Goal: Transaction & Acquisition: Obtain resource

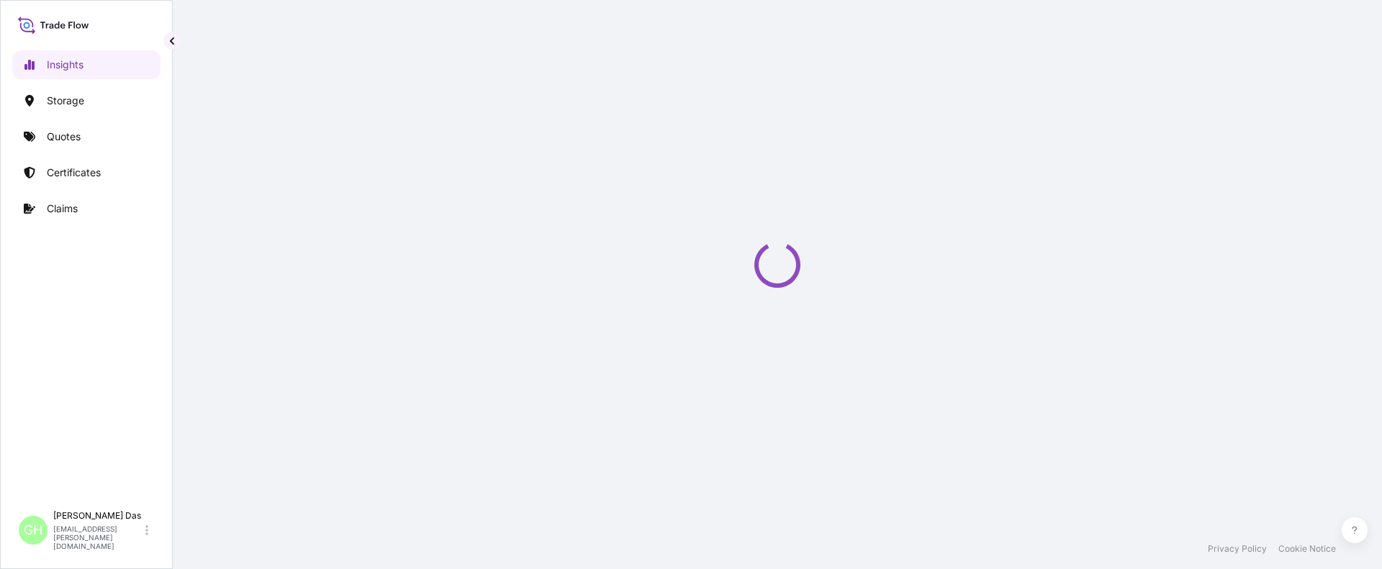
select select "2025"
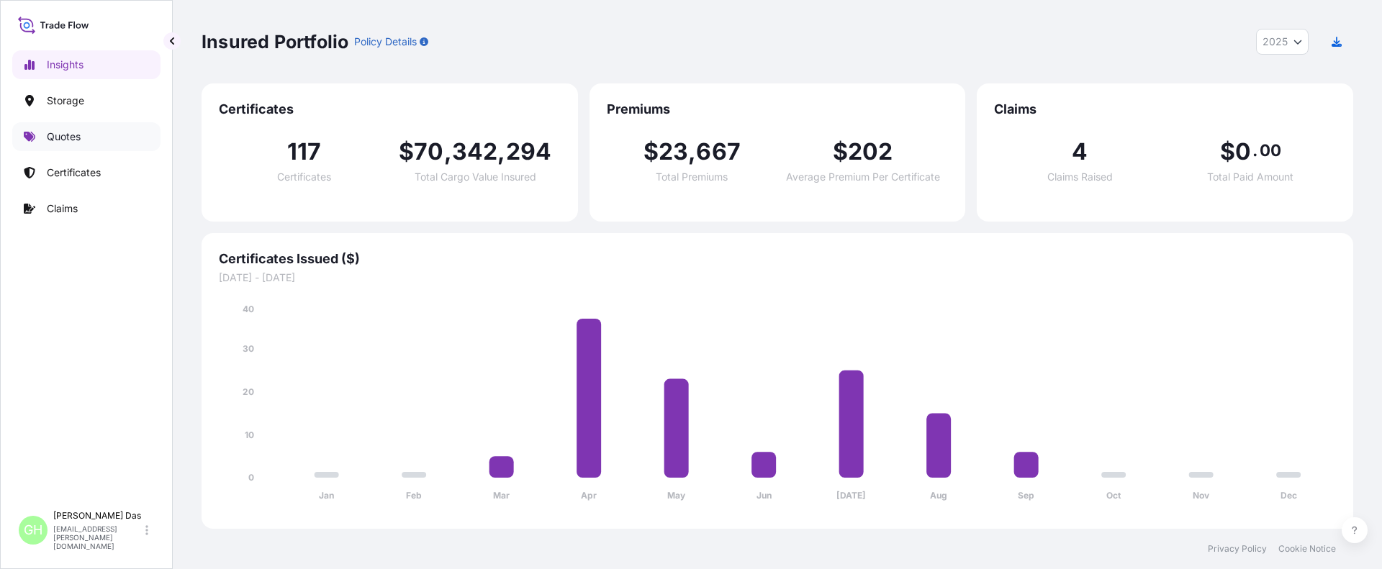
click at [47, 135] on p "Quotes" at bounding box center [64, 137] width 34 height 14
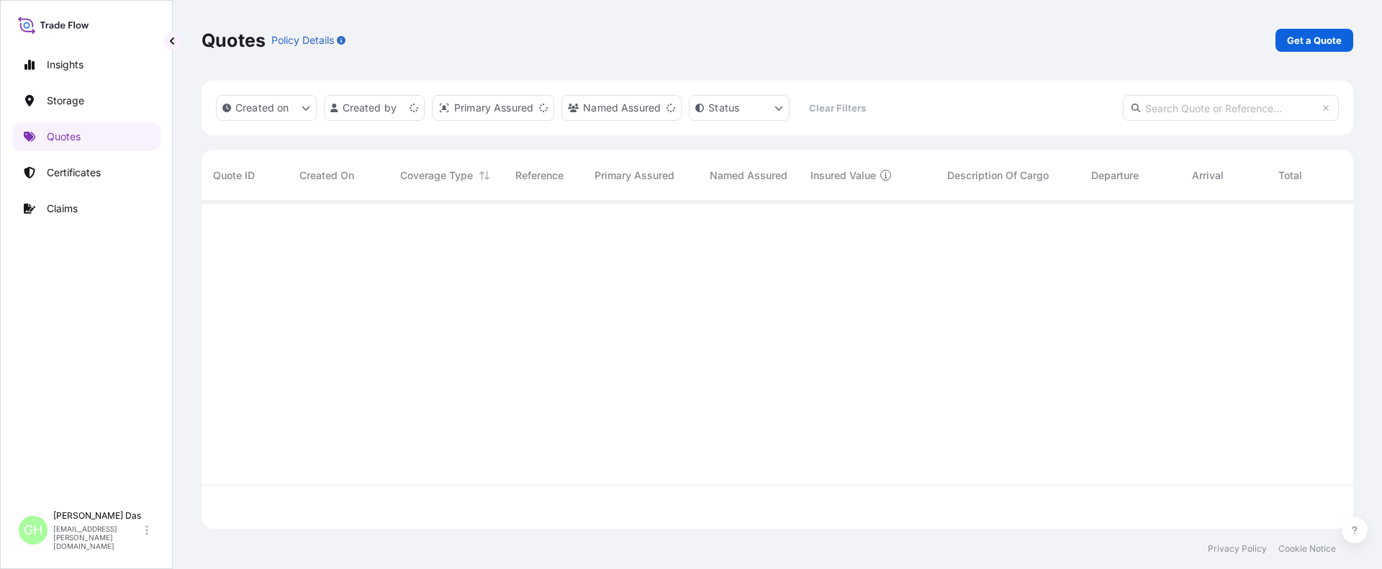
scroll to position [325, 1141]
click at [1321, 39] on p "Get a Quote" at bounding box center [1314, 40] width 55 height 14
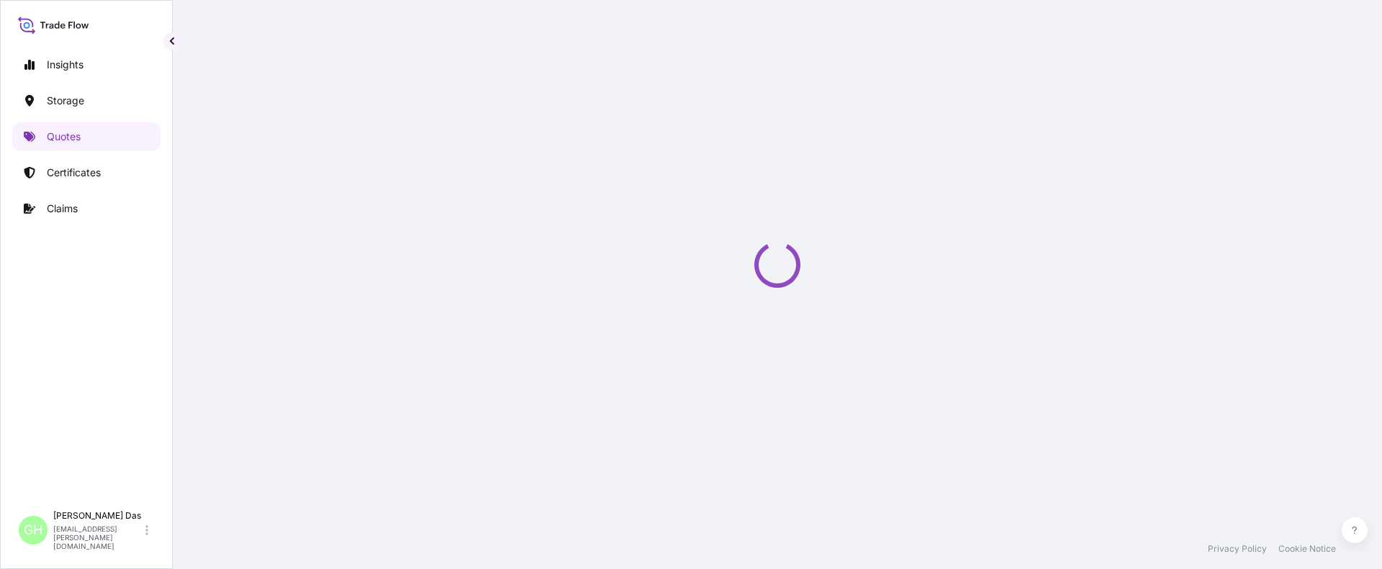
select select "Water"
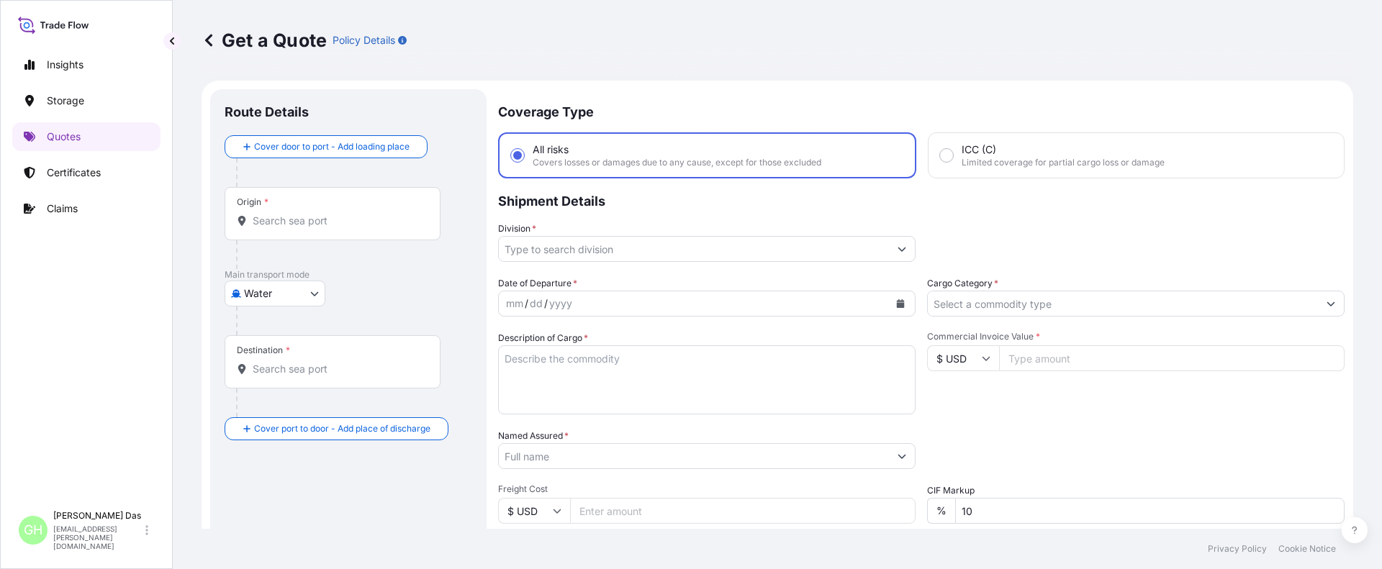
scroll to position [23, 0]
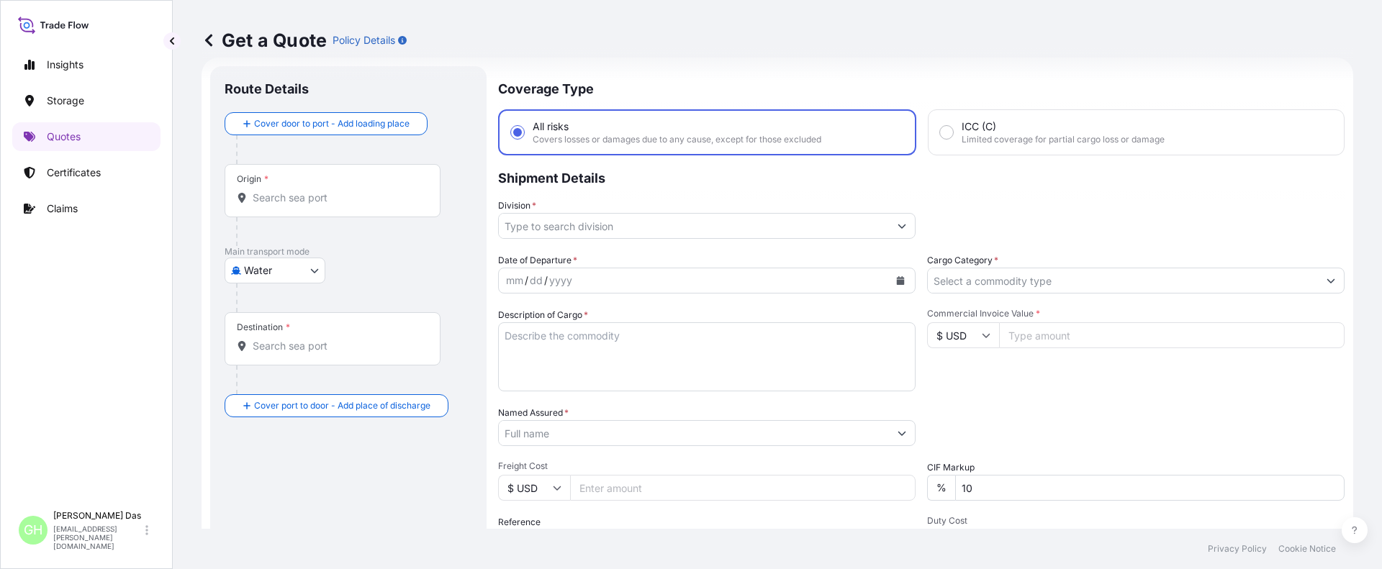
click at [309, 186] on div "Origin *" at bounding box center [333, 190] width 216 height 53
click at [309, 191] on input "Origin *" at bounding box center [338, 198] width 170 height 14
click at [299, 196] on input "Origin *" at bounding box center [338, 198] width 170 height 14
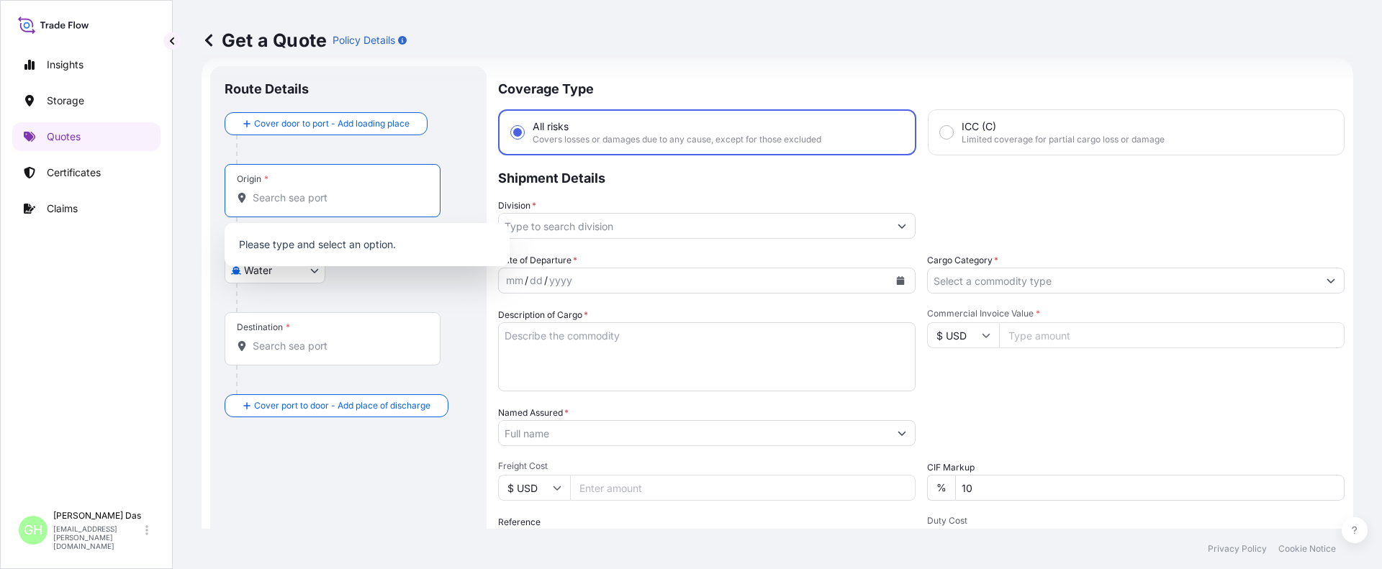
paste input "[GEOGRAPHIC_DATA], [GEOGRAPHIC_DATA]"
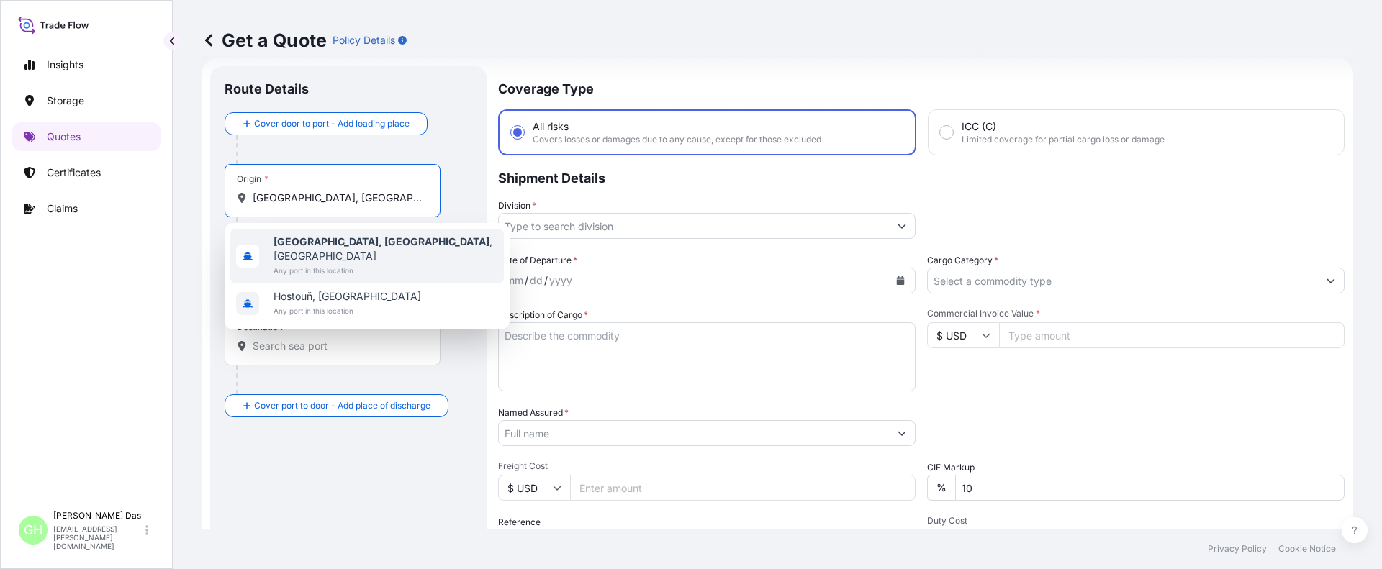
click at [303, 245] on b "[GEOGRAPHIC_DATA], [GEOGRAPHIC_DATA]" at bounding box center [381, 241] width 216 height 12
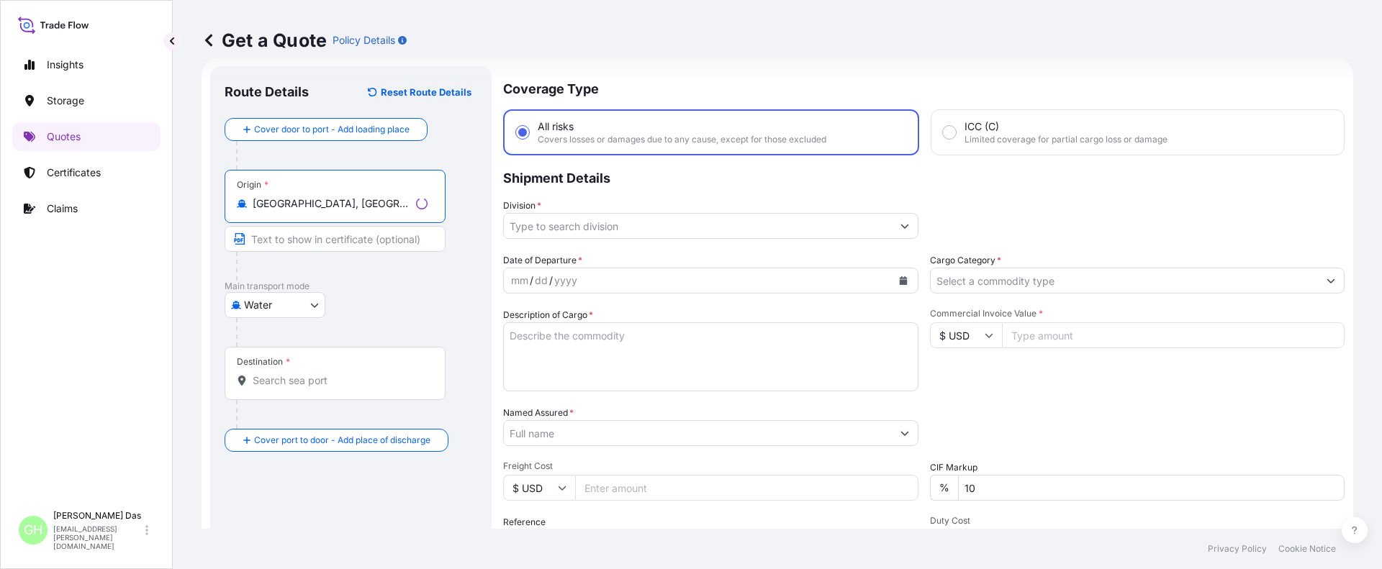
type input "[GEOGRAPHIC_DATA], [GEOGRAPHIC_DATA], [GEOGRAPHIC_DATA]"
click at [285, 379] on input "Destination *" at bounding box center [338, 380] width 170 height 14
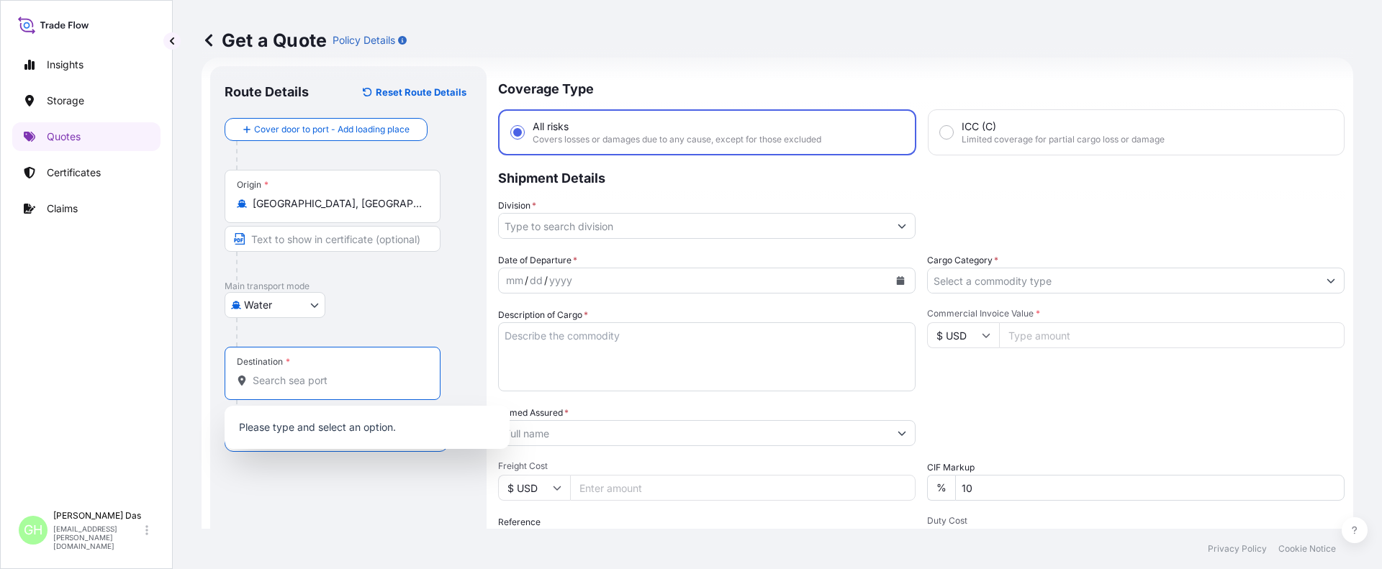
paste input "ITAJAI"
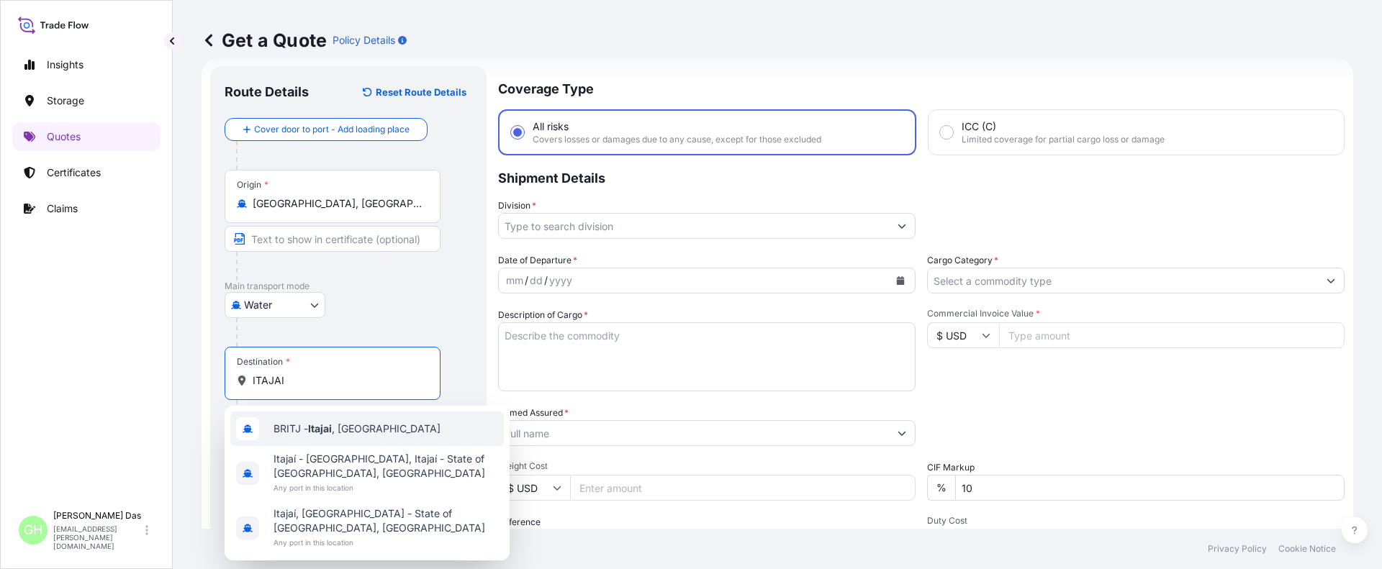
click at [358, 435] on span "BRITJ - Itajai , Brazil" at bounding box center [356, 429] width 167 height 14
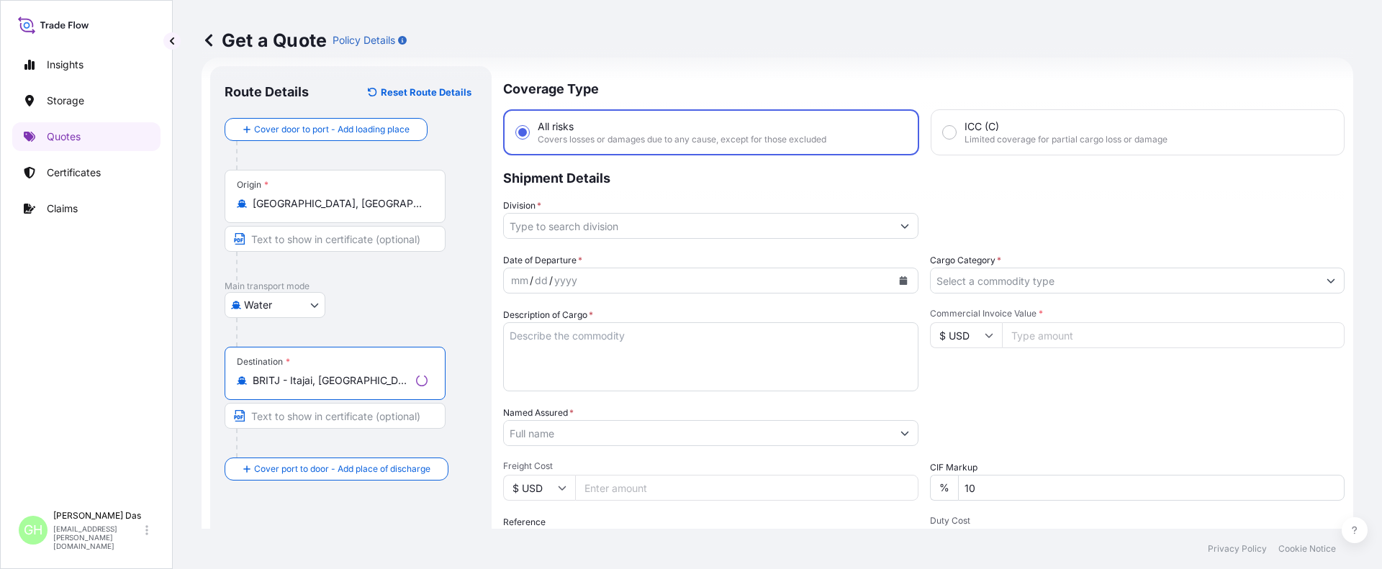
type input "BRITJ - Itajai, Brazil"
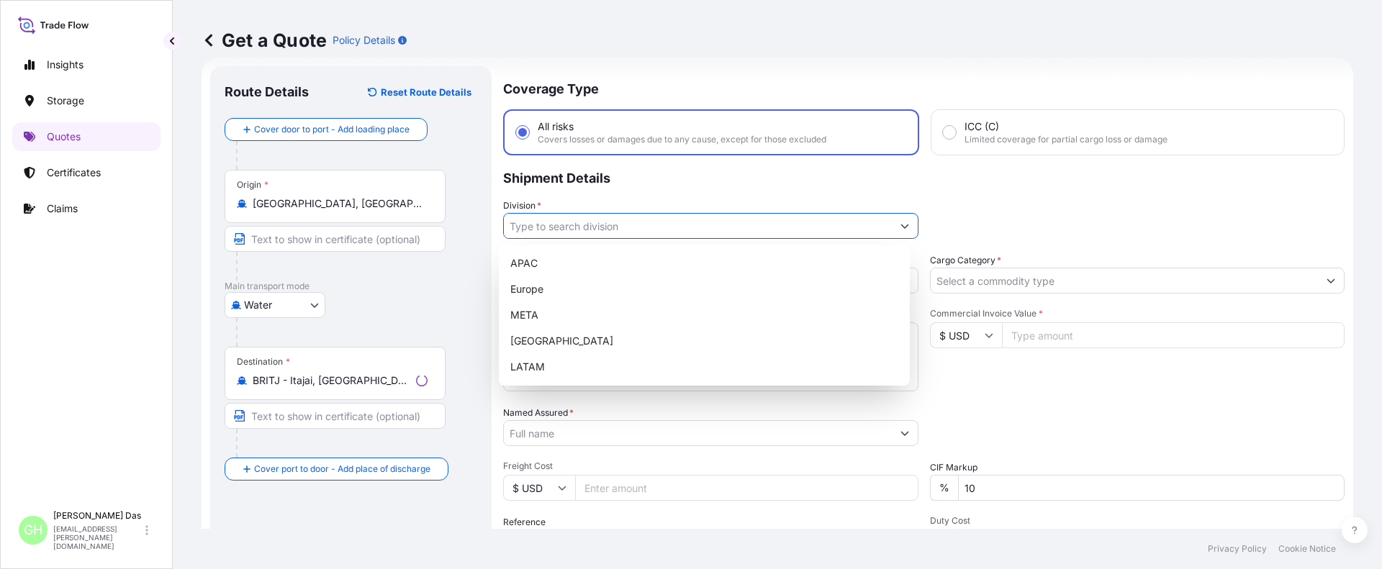
click at [570, 230] on input "Division *" at bounding box center [698, 226] width 388 height 26
click at [524, 266] on div "APAC" at bounding box center [703, 263] width 399 height 26
type input "APAC"
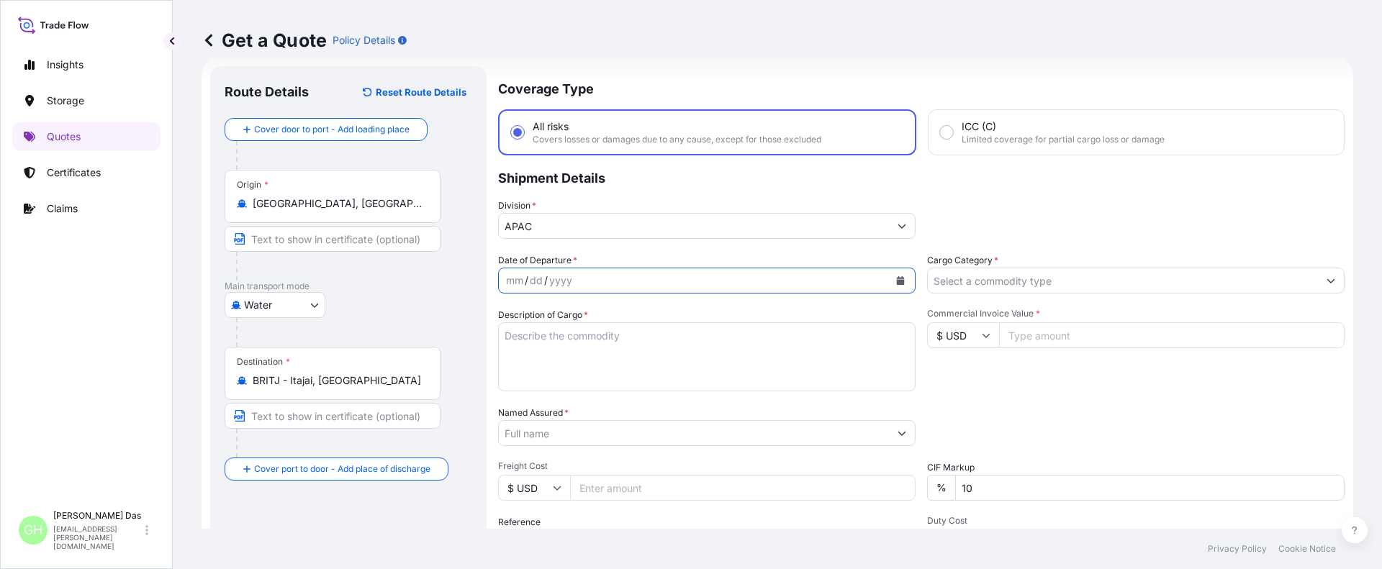
click at [897, 278] on icon "Calendar" at bounding box center [901, 280] width 8 height 9
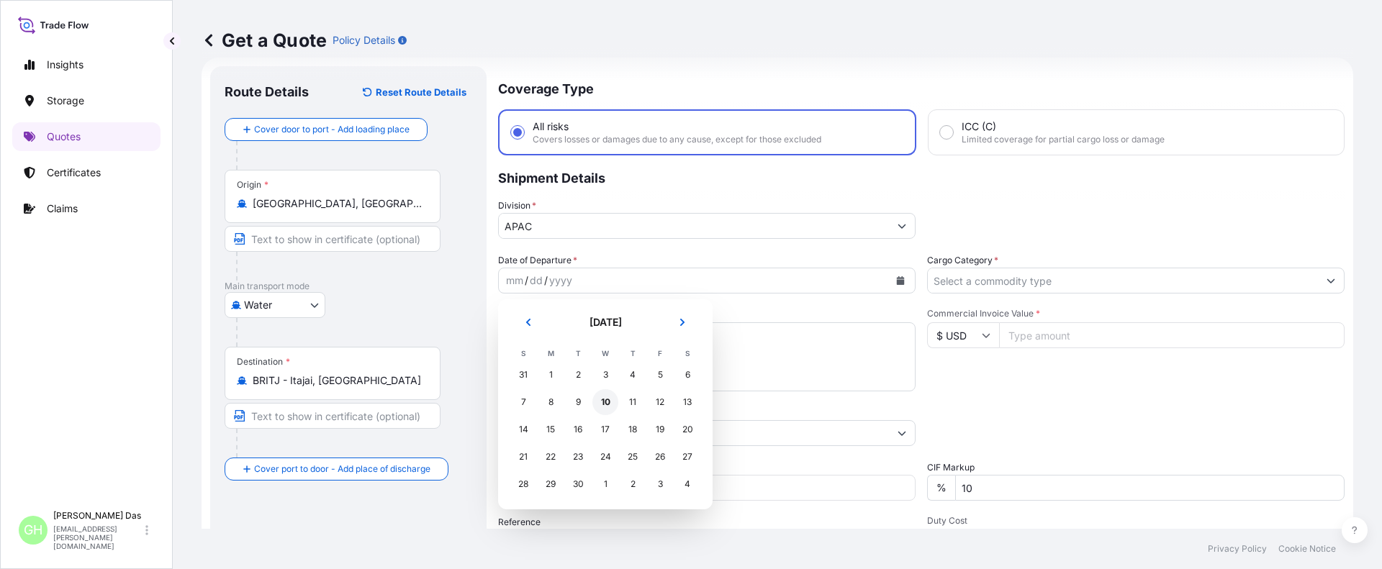
click at [603, 398] on div "10" at bounding box center [605, 402] width 26 height 26
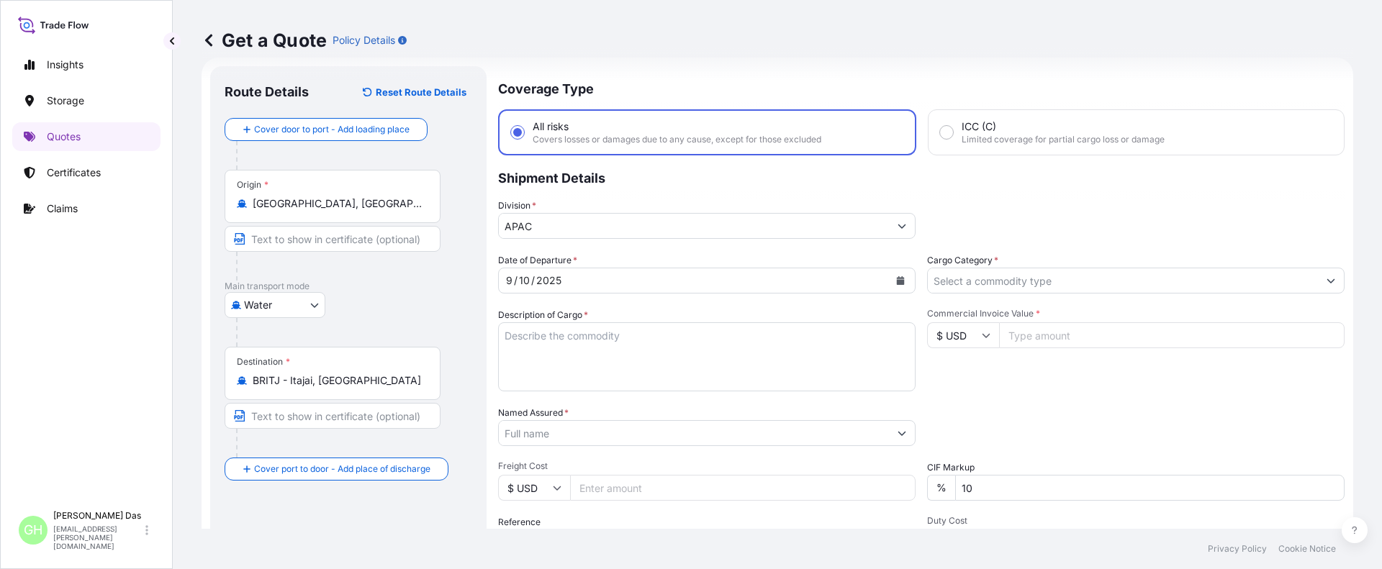
click at [102, 298] on div "Insights Storage Quotes Certificates Claims" at bounding box center [86, 270] width 148 height 466
click at [544, 332] on textarea "Description of Cargo *" at bounding box center [706, 356] width 417 height 69
paste textarea "BAGS LOADED ONTO 17 PALLETS LOADED INTO 1 40' CONTAINER(S) PETROTHENE NA321210,…"
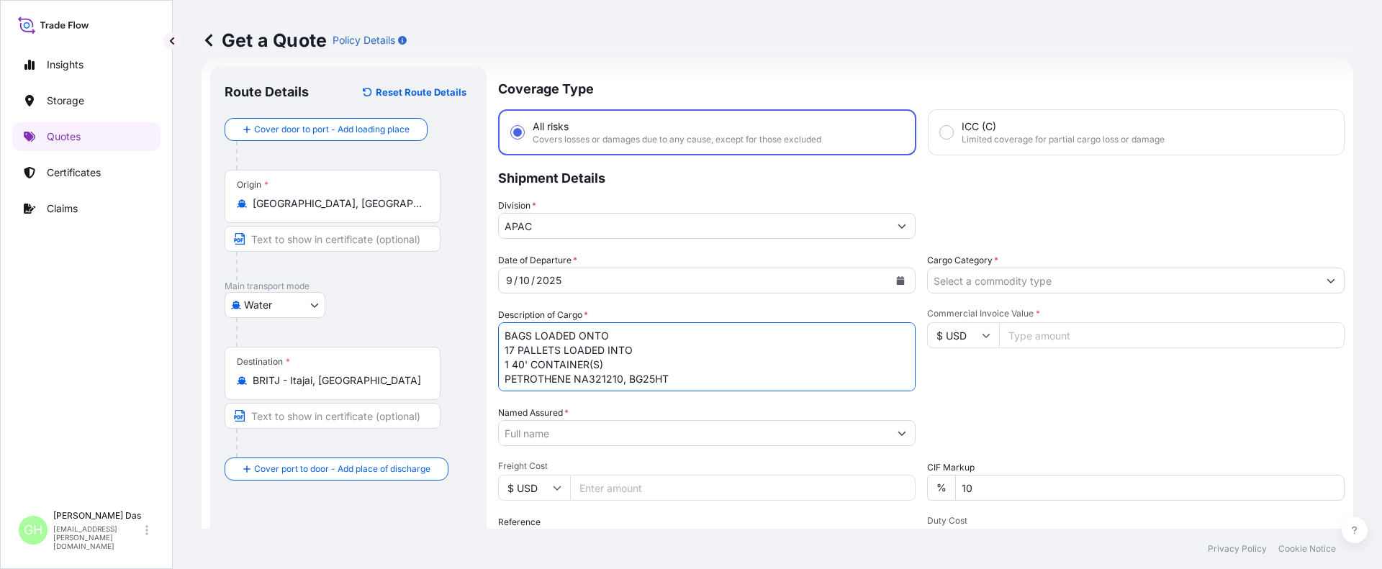
click at [505, 339] on textarea "BAGS LOADED ONTO 17 PALLETS LOADED INTO 1 40' CONTAINER(S) PETROTHENE NA321210,…" at bounding box center [706, 356] width 417 height 69
type textarea "935 BAGS LOADED ONTO 17 PALLETS LOADED INTO 1 40' CONTAINER(S) PETROTHENE NA321…"
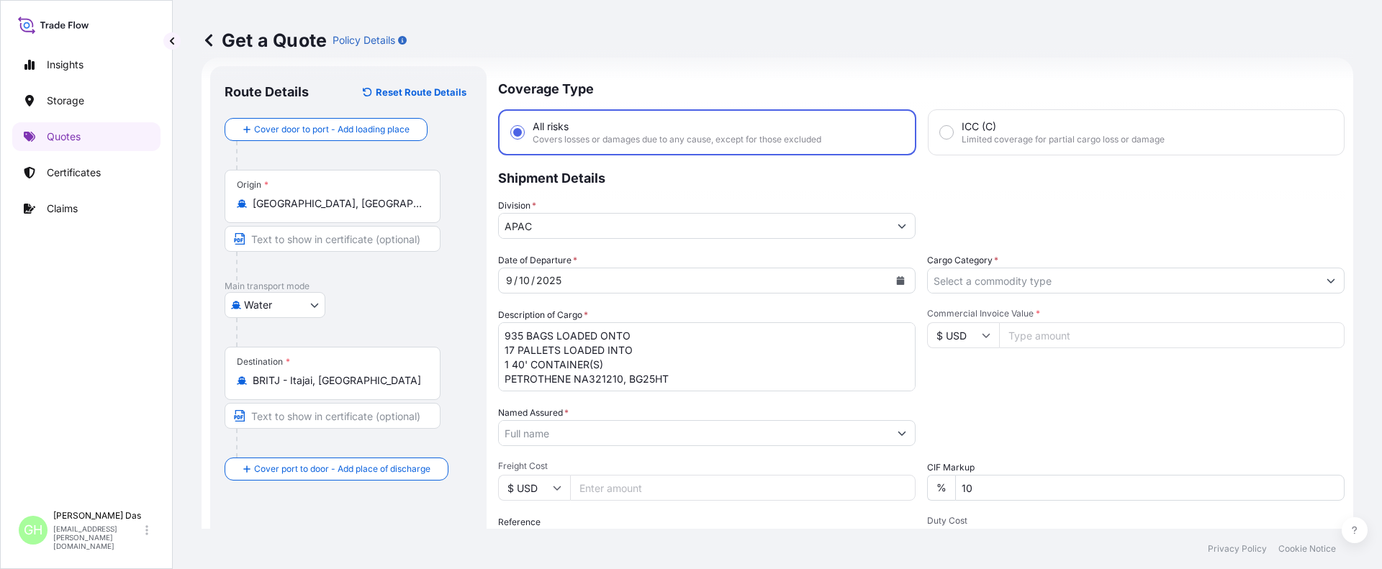
click at [145, 346] on div "Insights Storage Quotes Certificates Claims" at bounding box center [86, 270] width 148 height 466
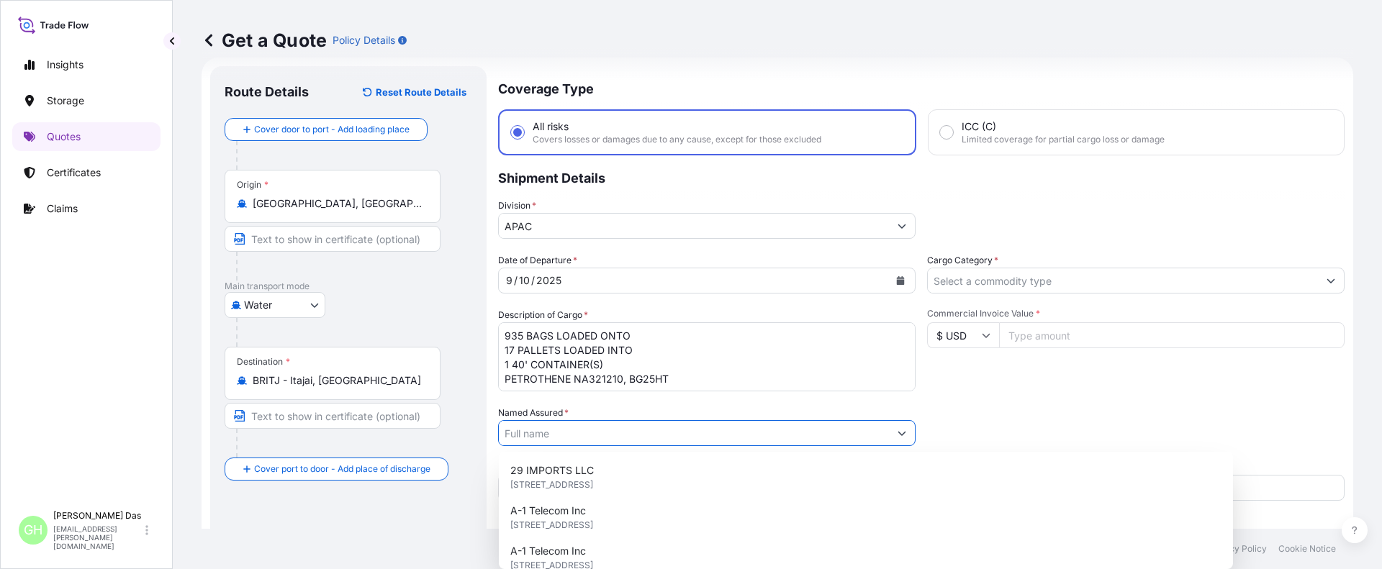
click at [563, 433] on input "Named Assured *" at bounding box center [694, 433] width 390 height 26
paste input "EQUISTAR CHEMICALS, LP"
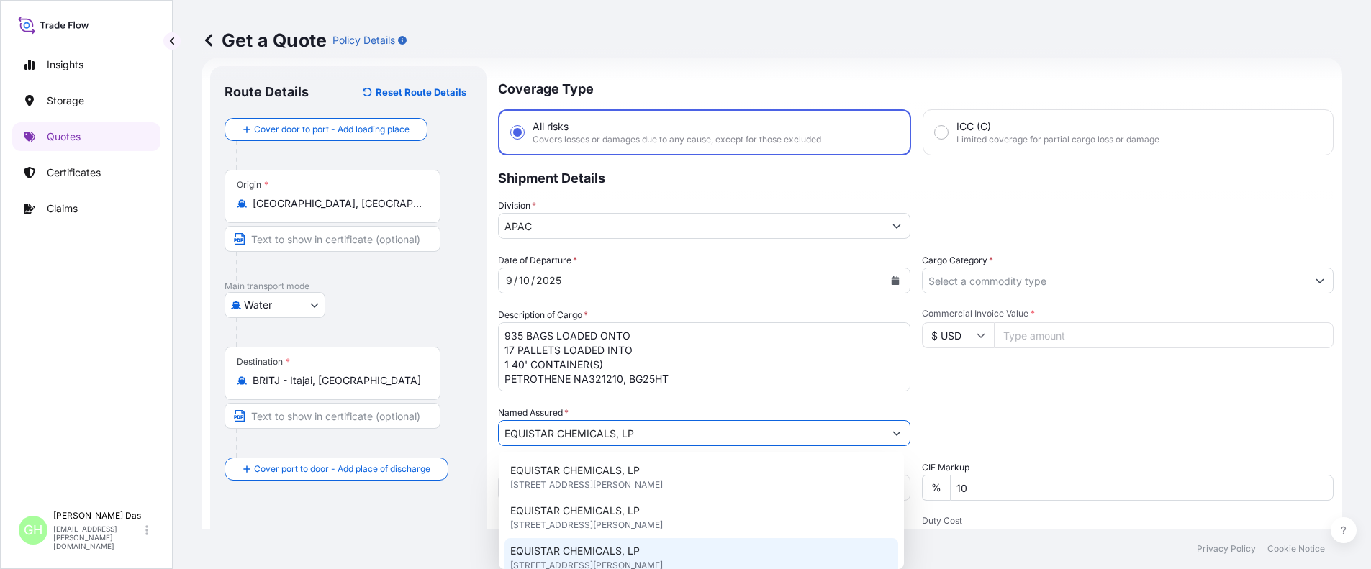
click at [643, 548] on div "EQUISTAR CHEMICALS, LP 1221 MCKINNEY,SUITE 300, 77010, HOUSTON, United States o…" at bounding box center [701, 558] width 394 height 40
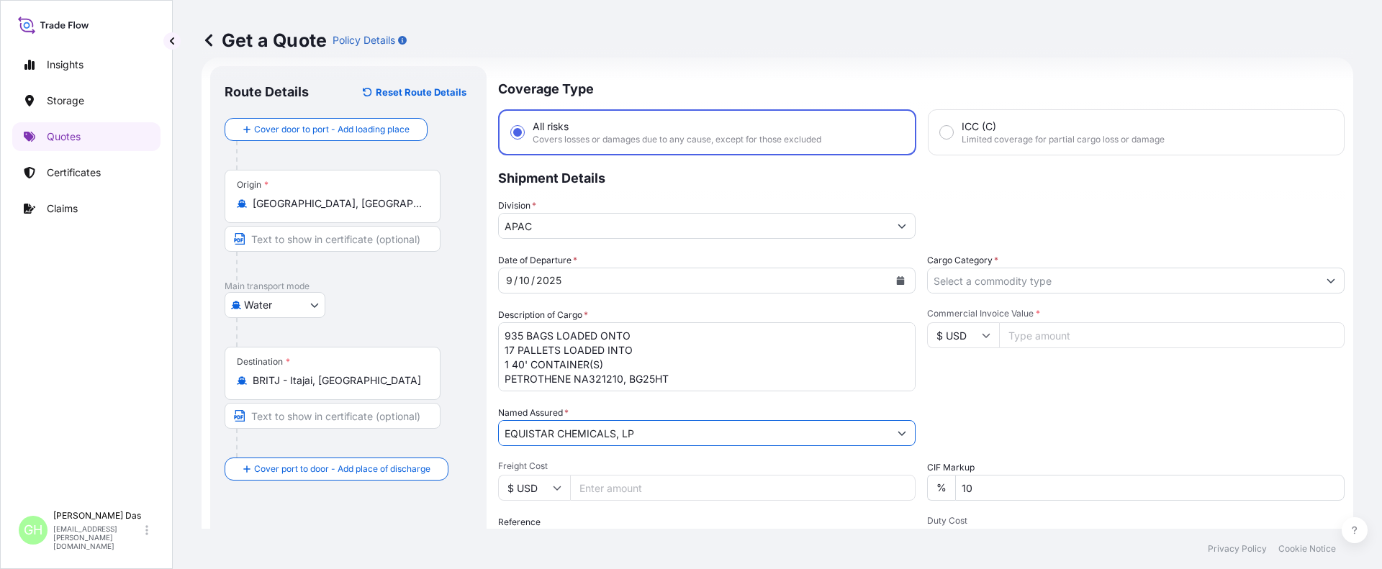
type input "EQUISTAR CHEMICALS, LP"
click at [98, 427] on div "Insights Storage Quotes Certificates Claims" at bounding box center [86, 270] width 148 height 466
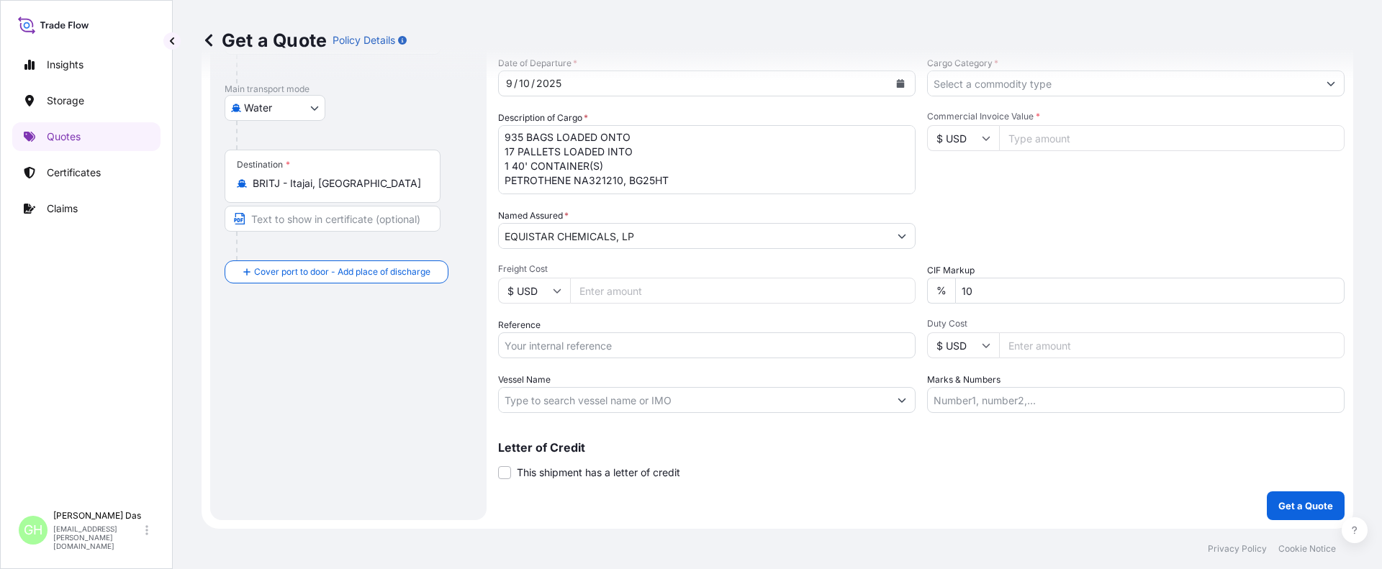
click at [294, 427] on div "Route Details Reset Route Details Cover door to port - Add loading place Place …" at bounding box center [349, 194] width 248 height 622
click at [569, 350] on input "Reference" at bounding box center [706, 345] width 417 height 26
paste input "5013233292"
click at [507, 345] on input "5013233292" at bounding box center [706, 345] width 417 height 26
paste input "10420870583"
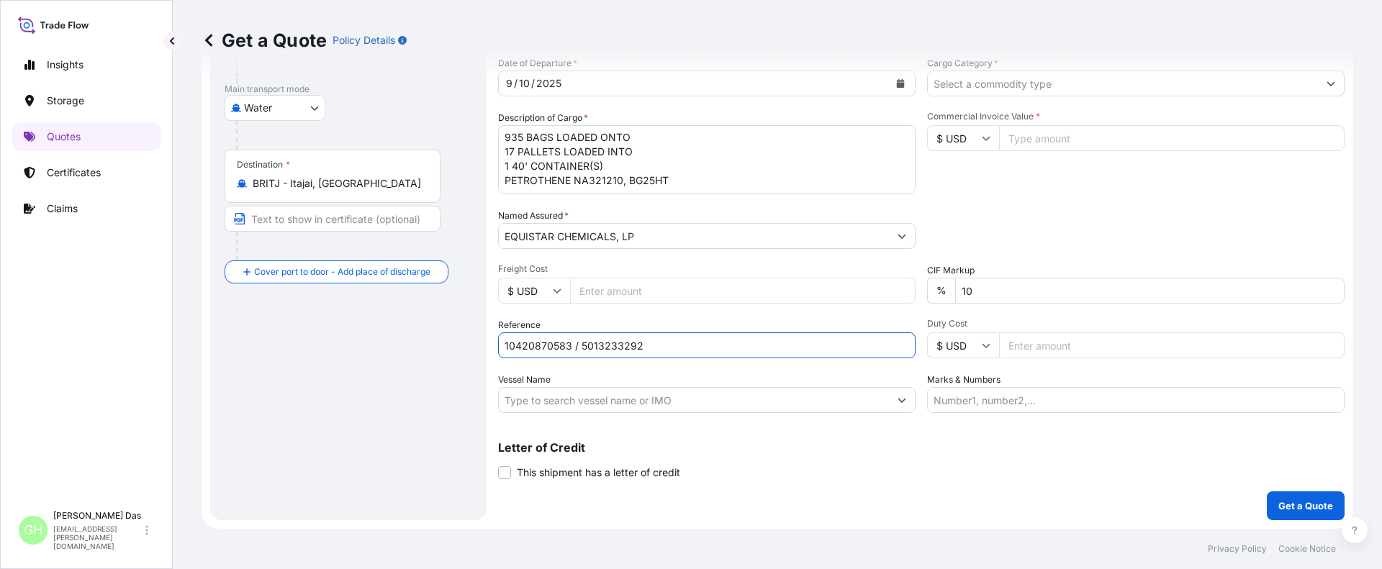
type input "10420870583 / 5013233292"
drag, startPoint x: 300, startPoint y: 433, endPoint x: 503, endPoint y: 433, distance: 202.9
click at [300, 433] on div "Route Details Reset Route Details Cover door to port - Add loading place Place …" at bounding box center [349, 194] width 248 height 622
click at [540, 402] on input "Vessel Name" at bounding box center [694, 400] width 390 height 26
paste input "RDO ENDEAVOUR"
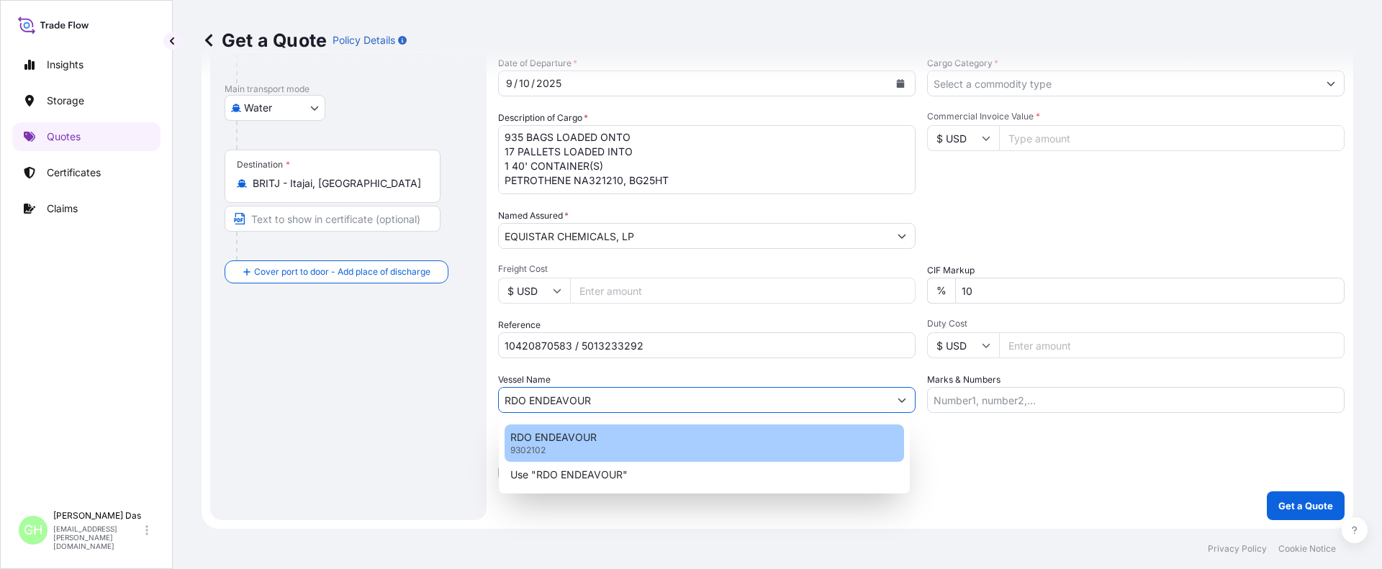
click at [547, 444] on p "RDO ENDEAVOUR" at bounding box center [553, 437] width 86 height 14
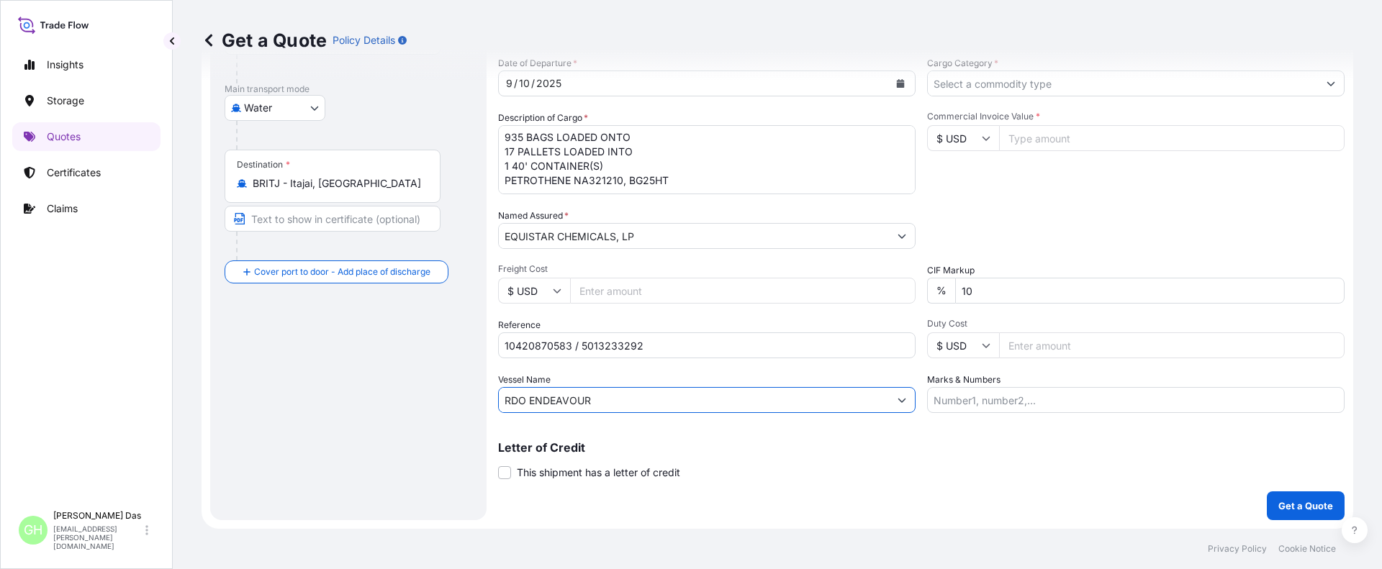
type input "RDO ENDEAVOUR"
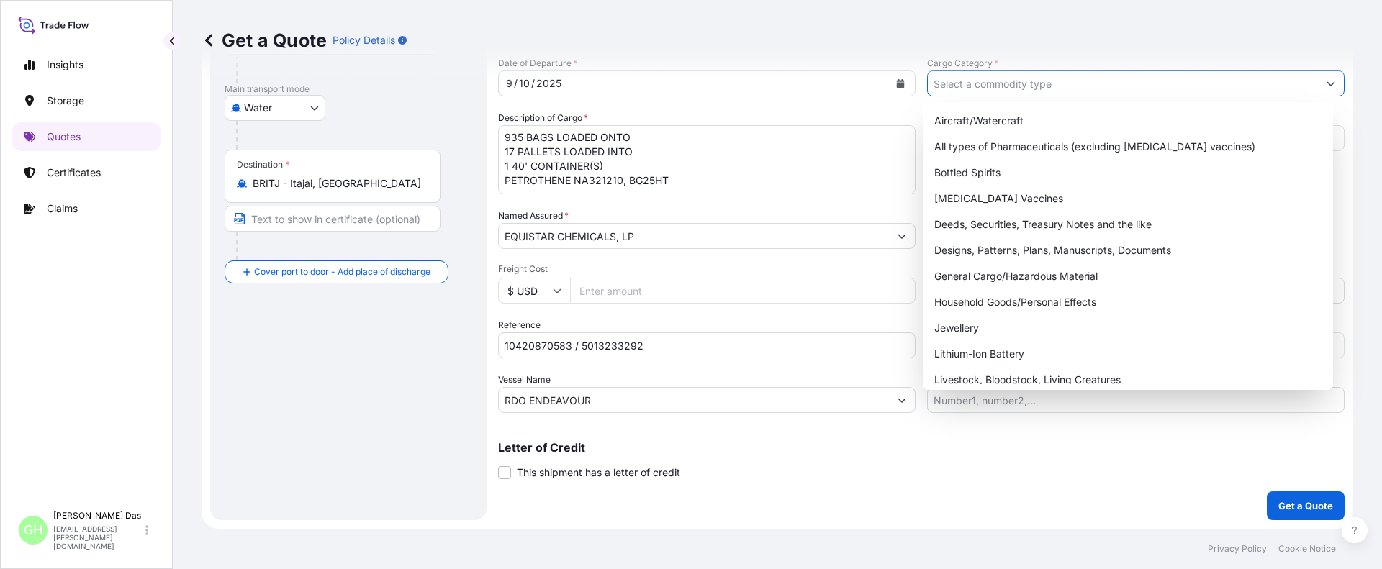
click at [1040, 86] on input "Cargo Category *" at bounding box center [1123, 84] width 390 height 26
click at [961, 273] on div "General Cargo/Hazardous Material" at bounding box center [1127, 276] width 399 height 26
type input "General Cargo/Hazardous Material"
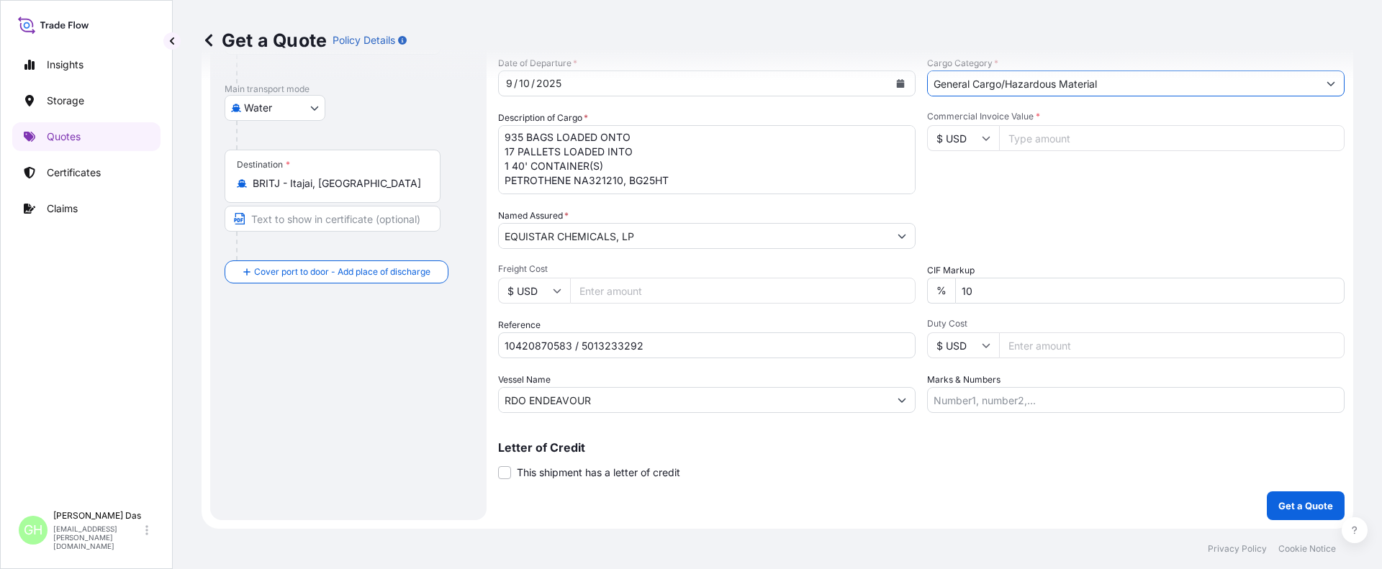
click at [1031, 140] on input "Commercial Invoice Value *" at bounding box center [1171, 138] width 345 height 26
paste input "23162.5"
type input "23162.5"
click at [318, 445] on div "Route Details Reset Route Details Cover door to port - Add loading place Place …" at bounding box center [349, 194] width 248 height 622
click at [1288, 506] on p "Get a Quote" at bounding box center [1305, 506] width 55 height 14
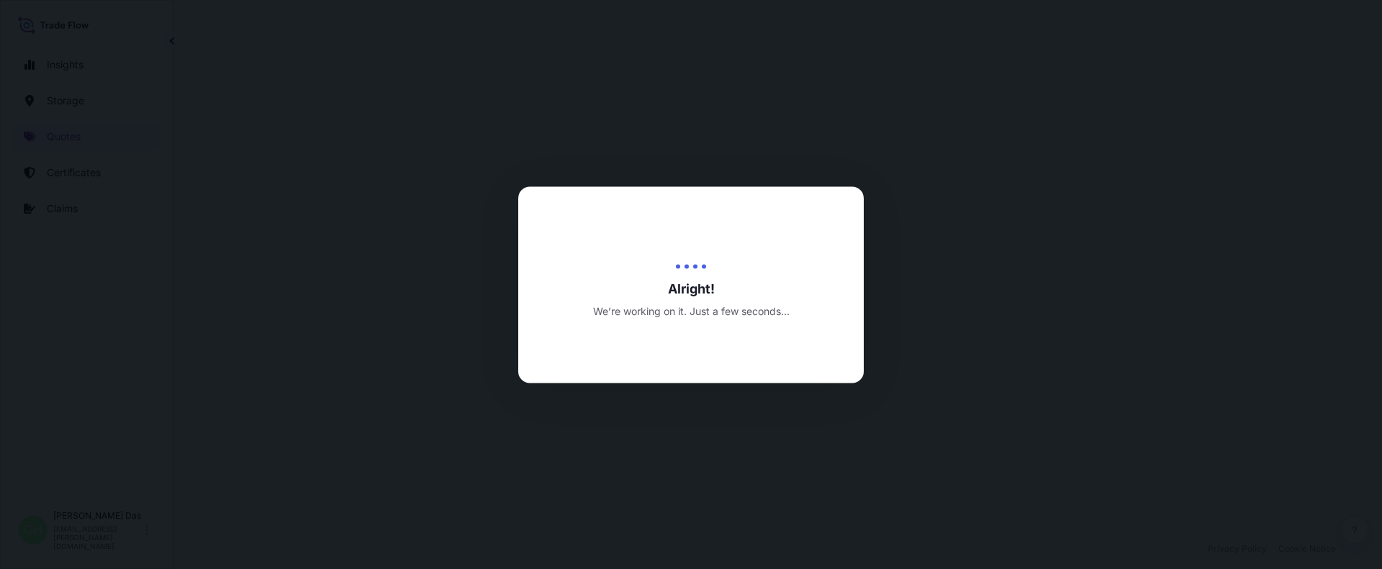
select select "Water"
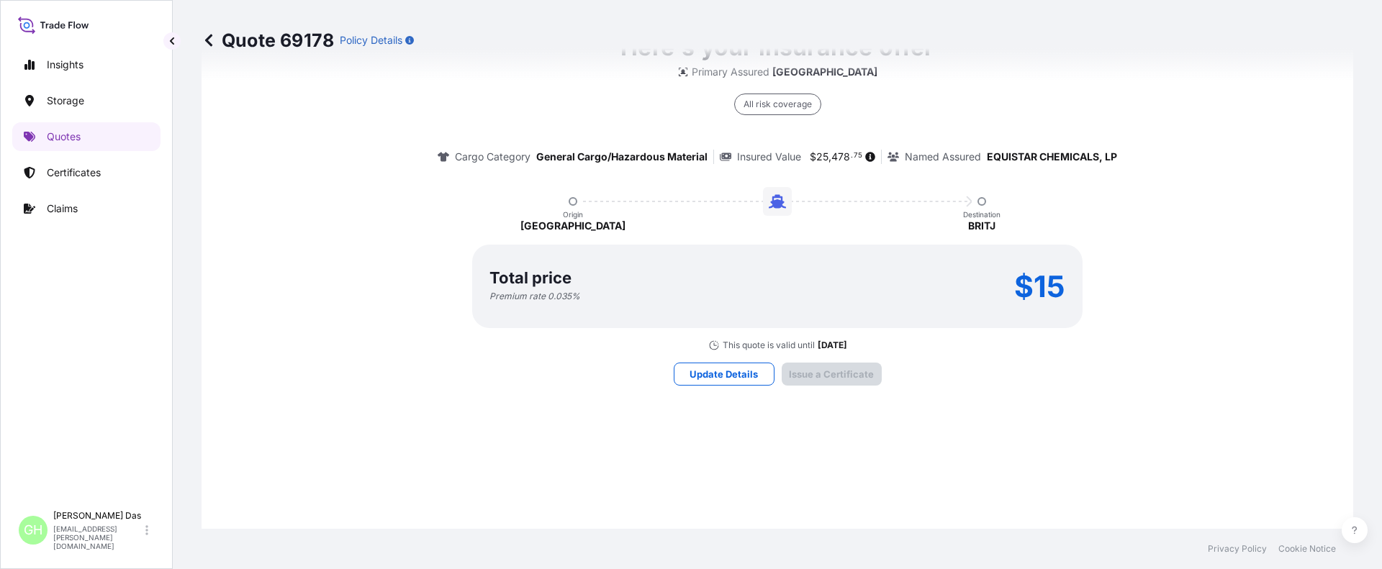
scroll to position [2144, 0]
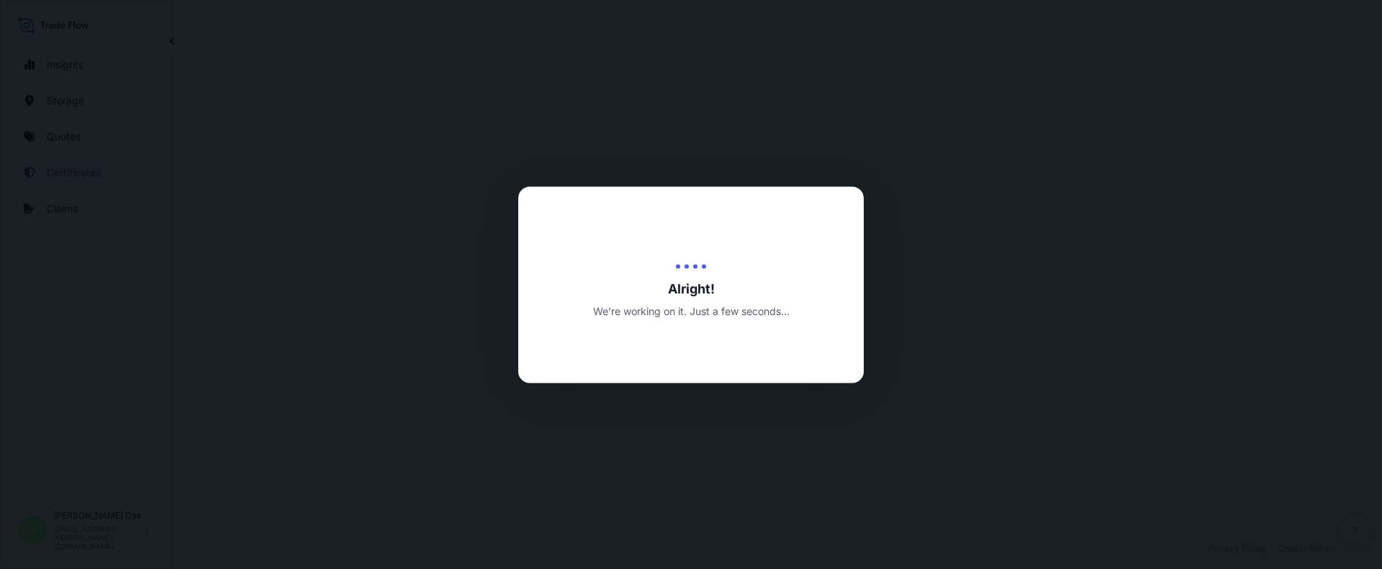
click at [1102, 526] on div at bounding box center [691, 284] width 1382 height 569
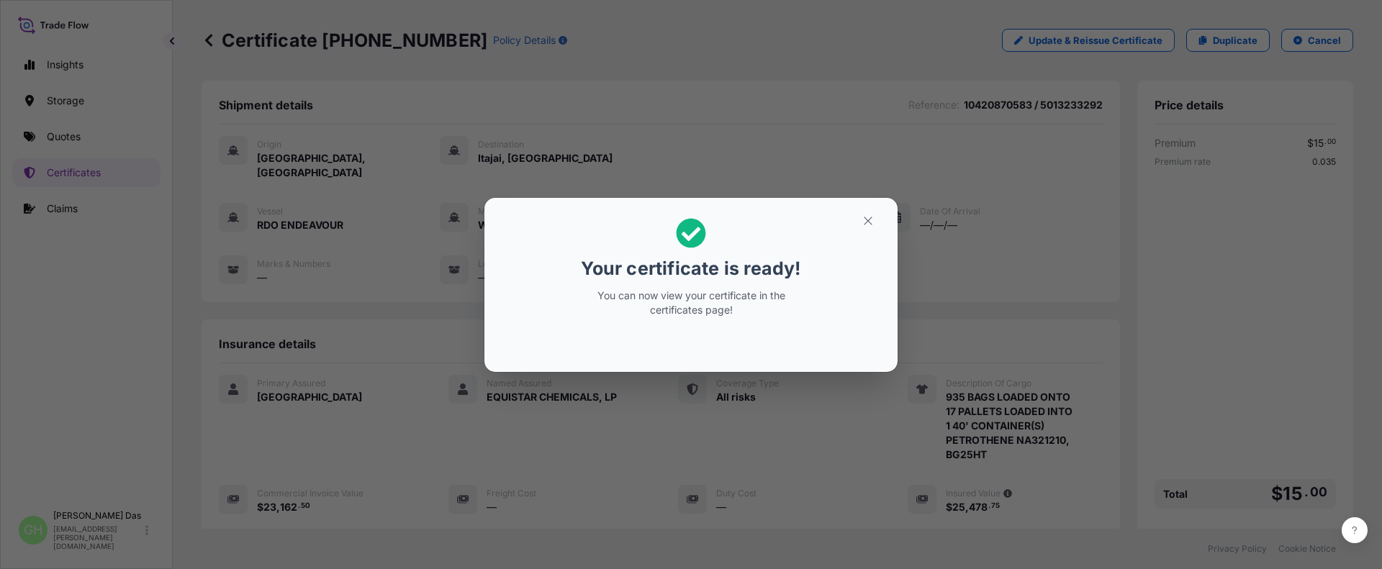
click at [933, 237] on div "Your certificate is ready! You can now view your certificate in the certificate…" at bounding box center [691, 284] width 1382 height 569
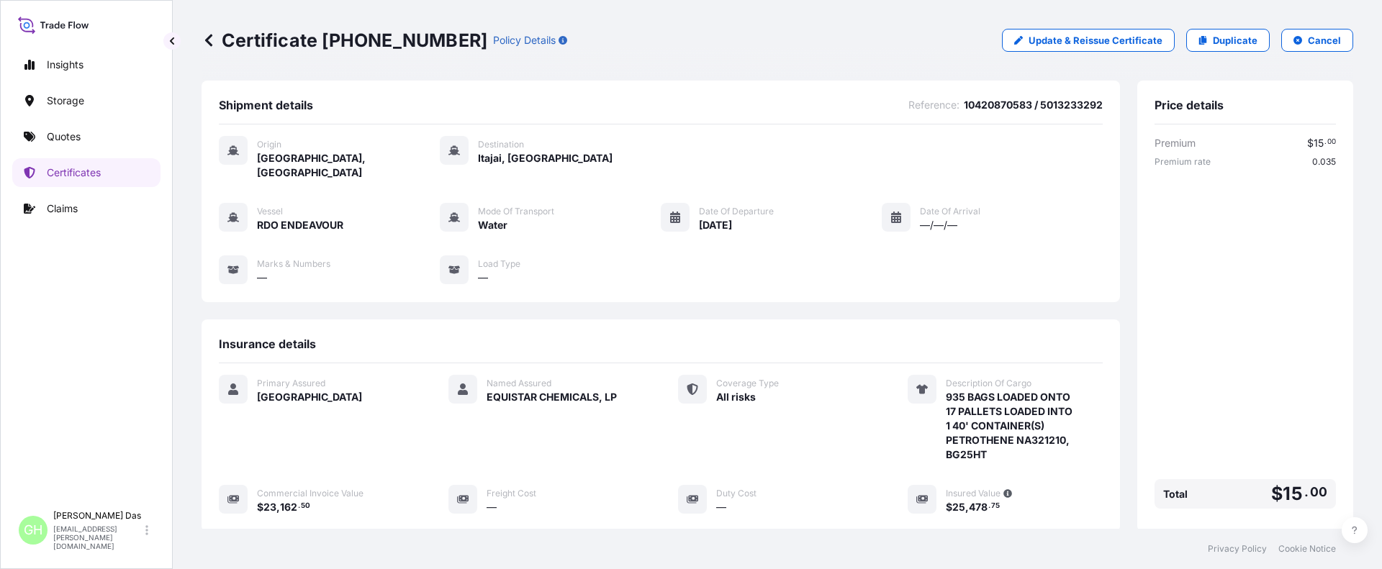
click at [870, 221] on div "Vessel RDO ENDEAVOUR Mode of Transport Water Date of Departure 09/10/2025 Date …" at bounding box center [661, 244] width 884 height 82
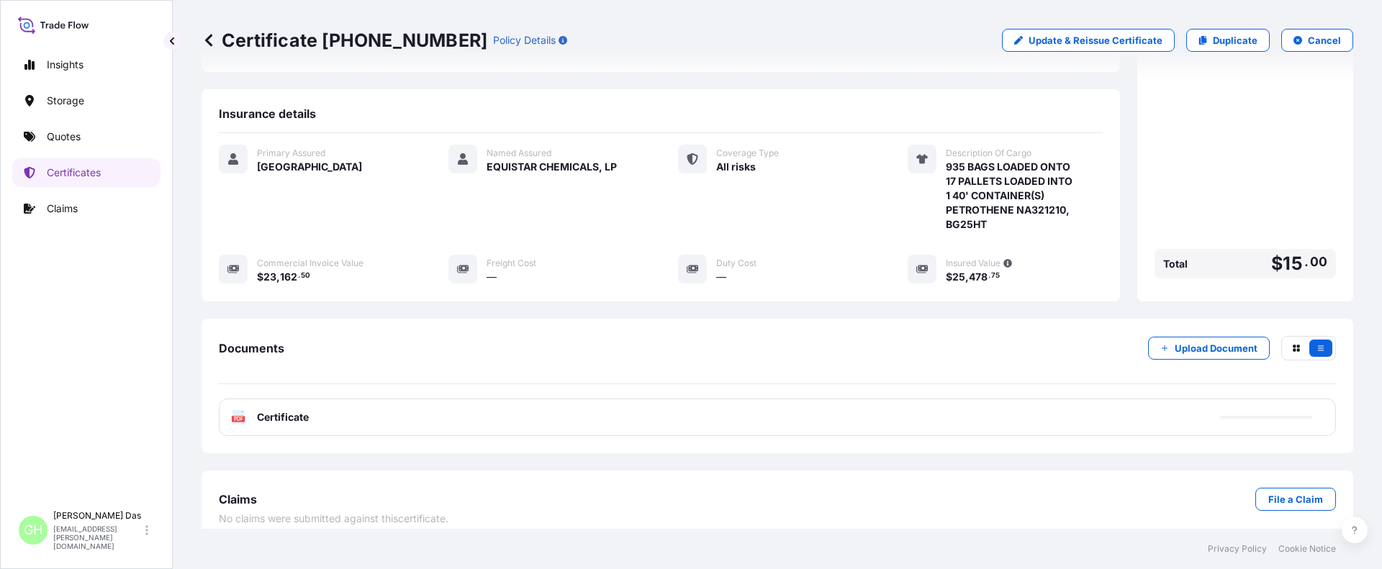
click at [1006, 408] on div "PDF Certificate" at bounding box center [777, 417] width 1117 height 37
click at [1006, 408] on link "PDF Certificate [DATE]" at bounding box center [777, 417] width 1117 height 37
click at [81, 320] on div "Insights Storage Quotes Certificates Claims" at bounding box center [86, 270] width 148 height 466
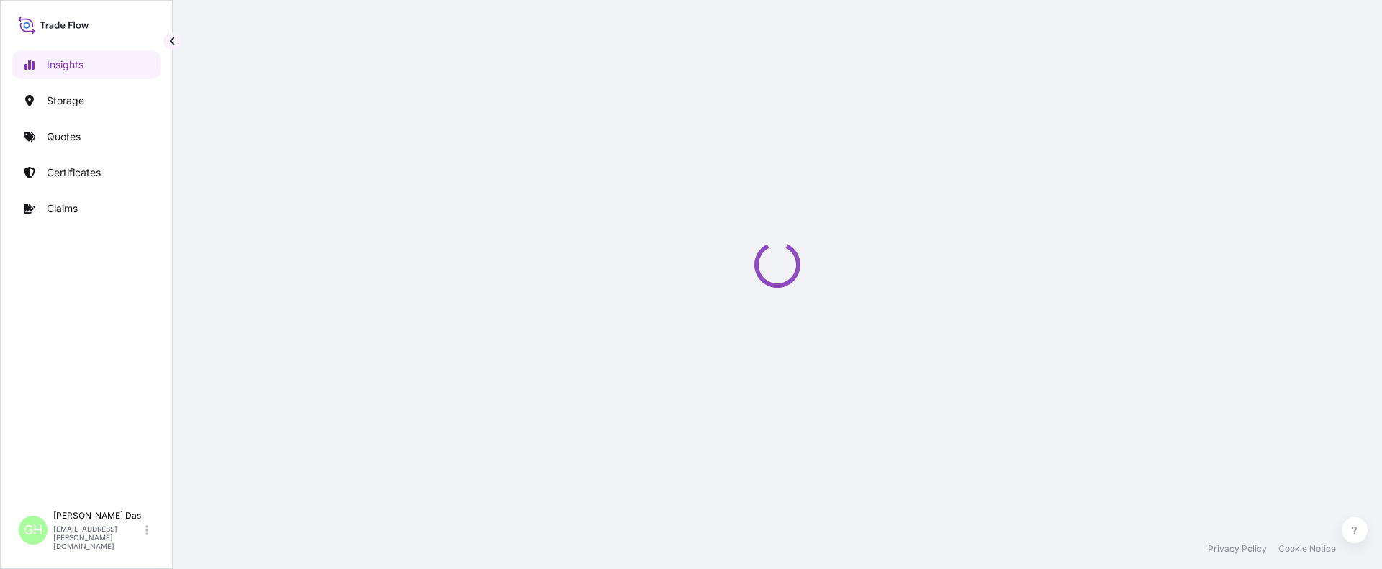
select select "2025"
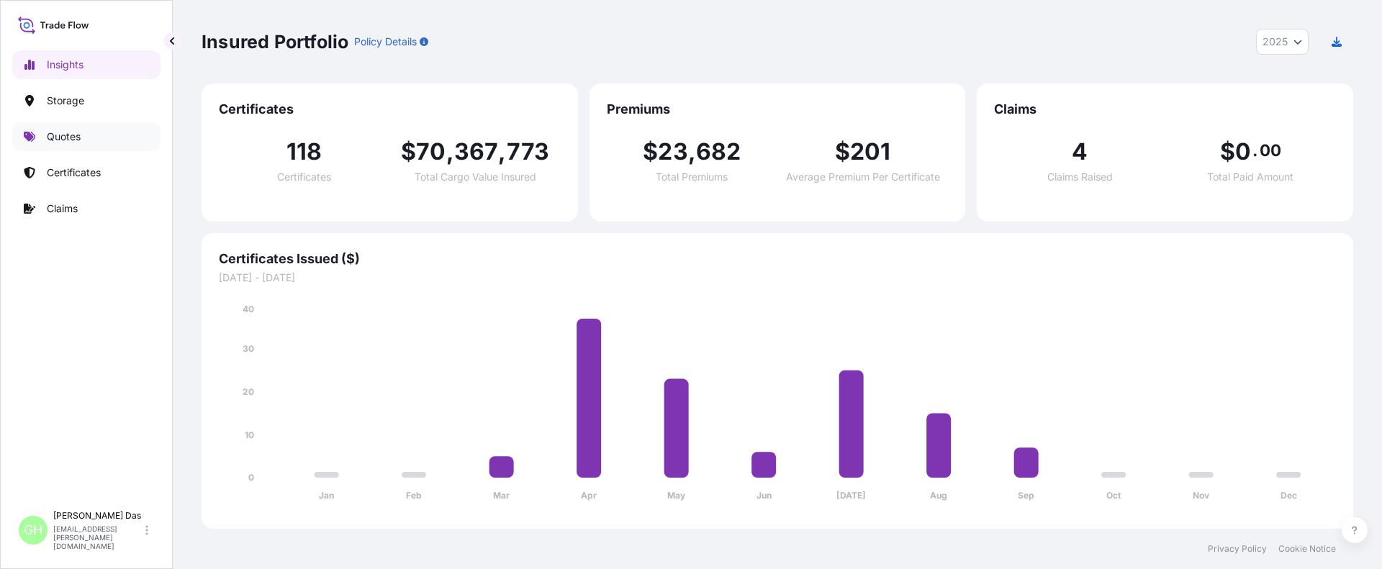
click at [84, 137] on link "Quotes" at bounding box center [86, 136] width 148 height 29
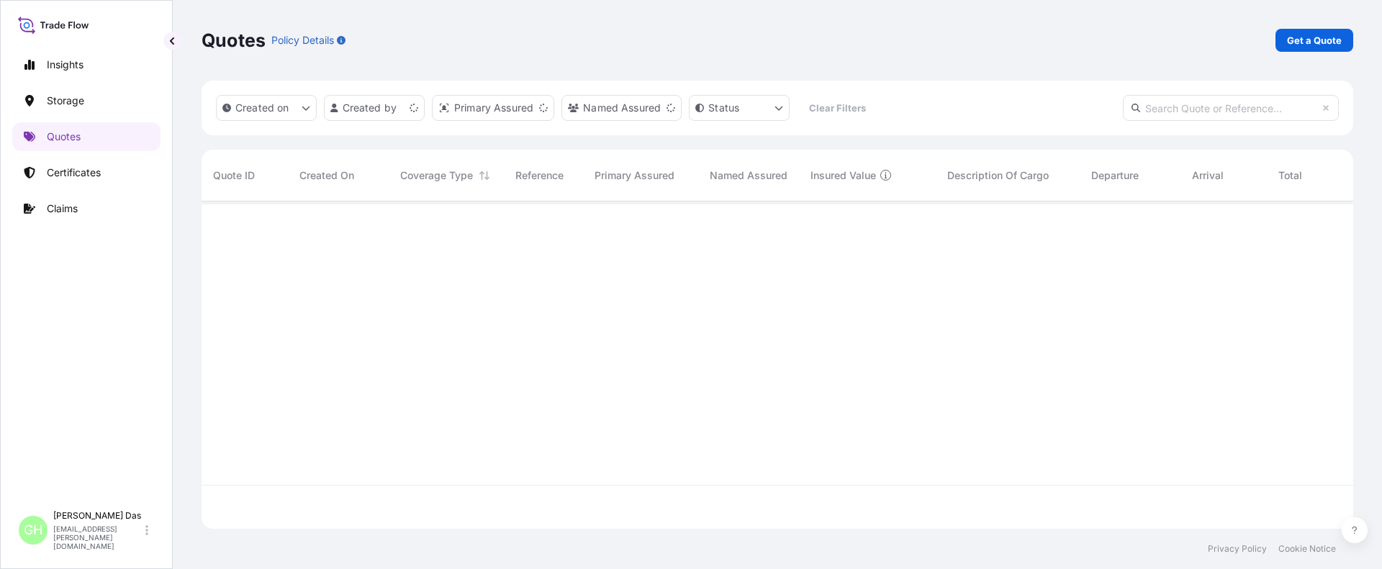
scroll to position [325, 1141]
click at [1310, 42] on p "Get a Quote" at bounding box center [1314, 40] width 55 height 14
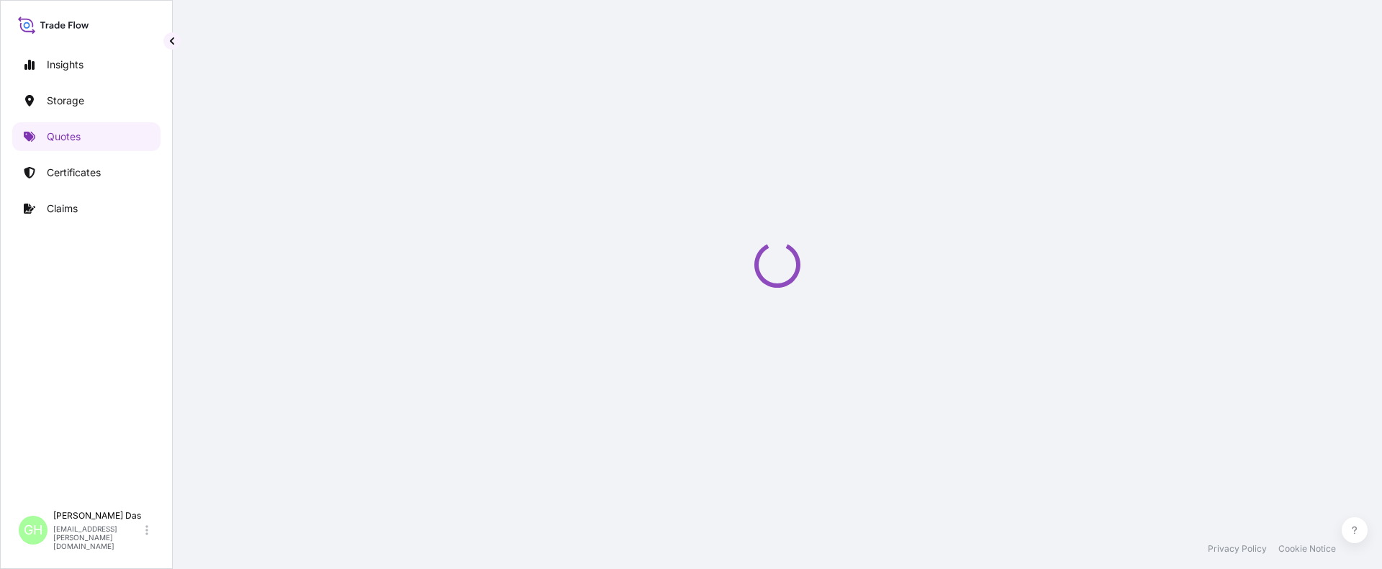
select select "Water"
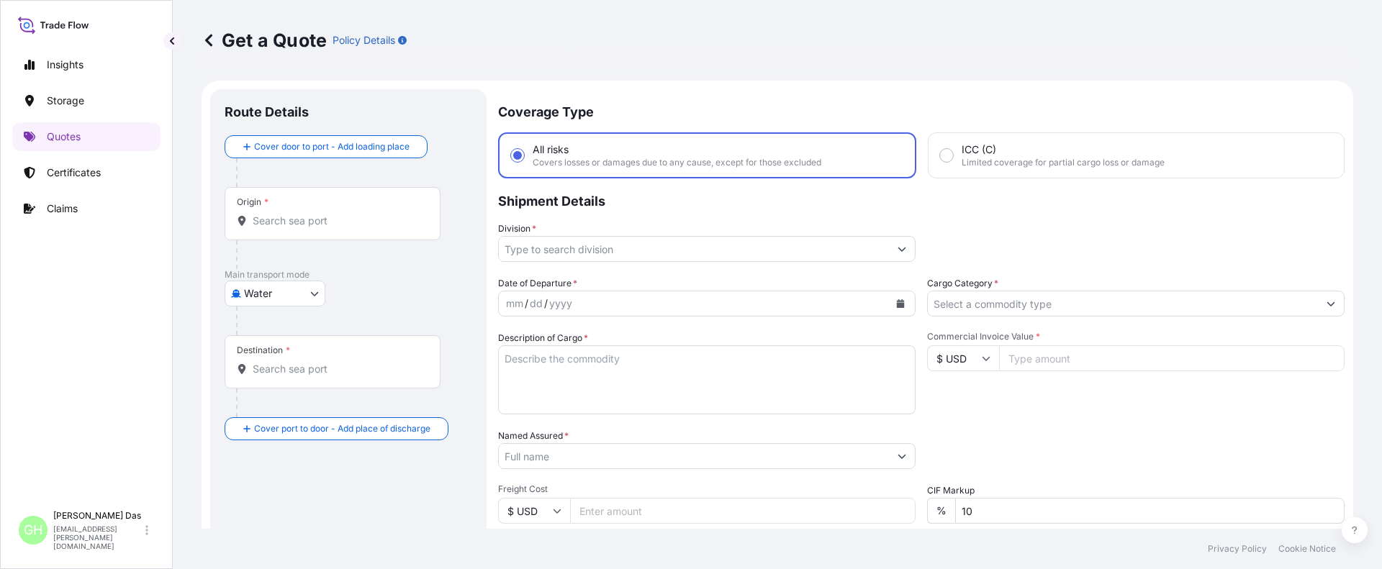
scroll to position [23, 0]
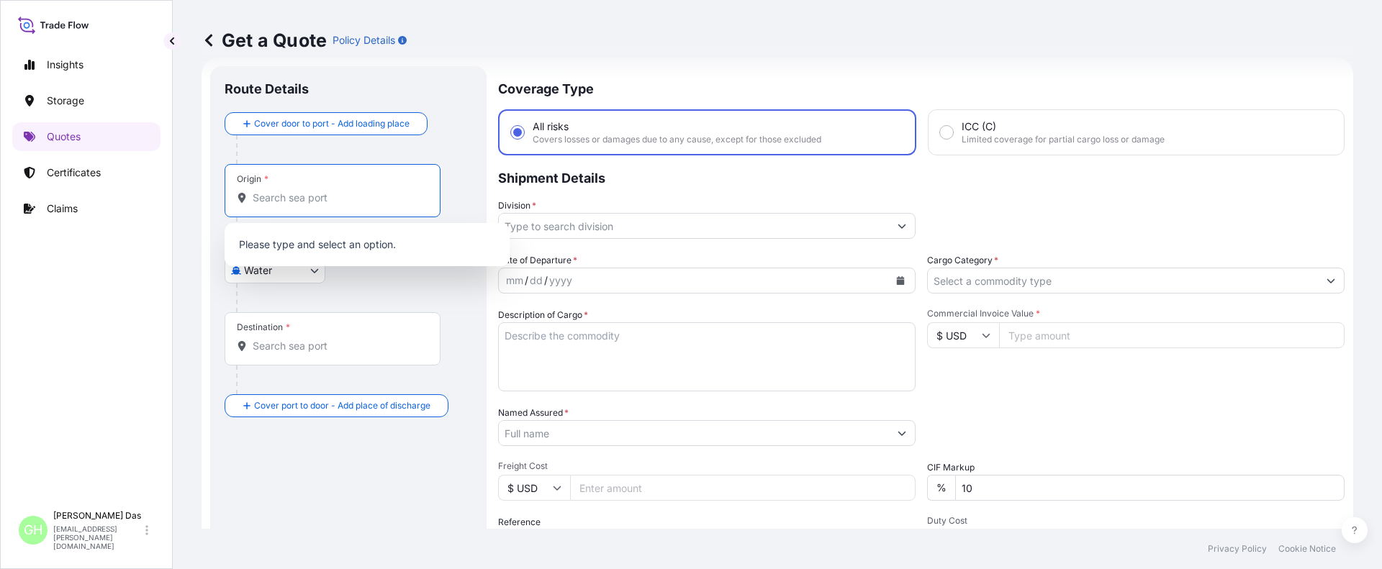
click at [327, 196] on input "Origin *" at bounding box center [338, 198] width 170 height 14
paste input "[GEOGRAPHIC_DATA], [GEOGRAPHIC_DATA]"
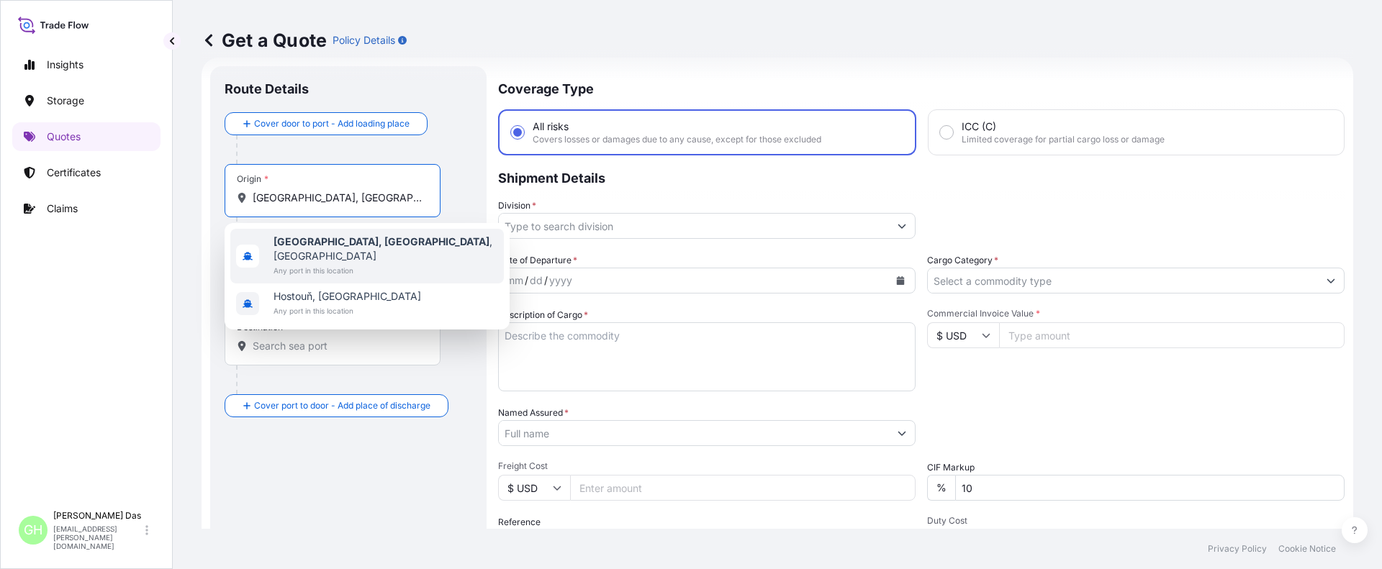
click at [357, 242] on span "[GEOGRAPHIC_DATA], [GEOGRAPHIC_DATA] , [GEOGRAPHIC_DATA]" at bounding box center [385, 249] width 225 height 29
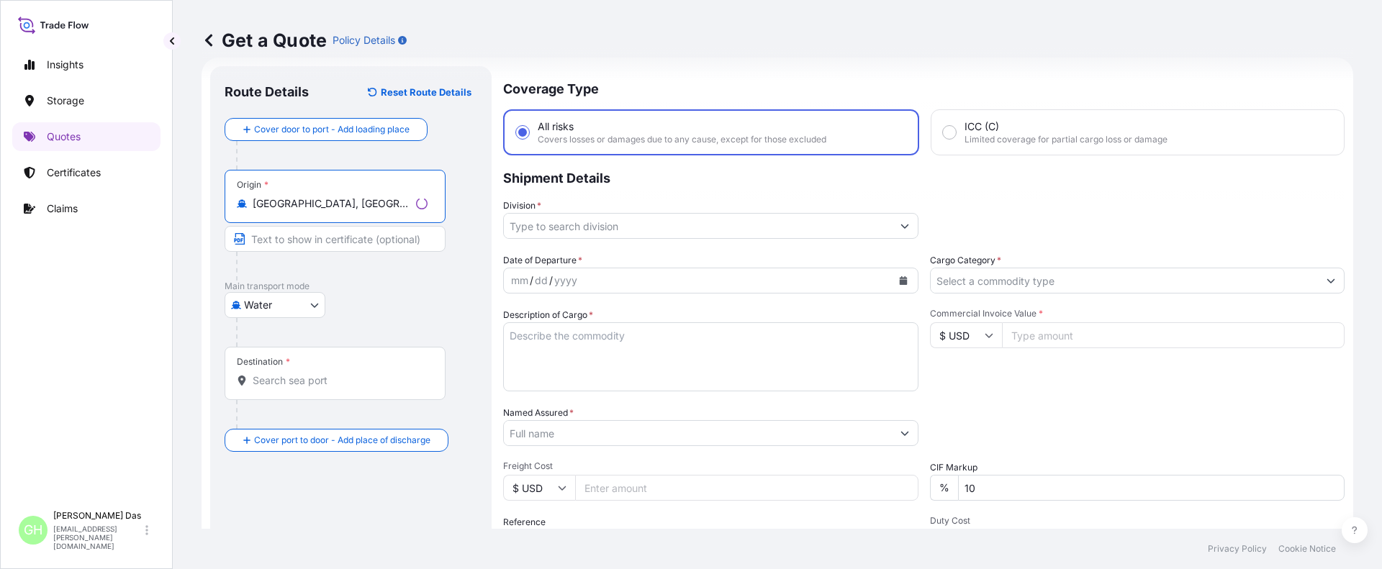
type input "[GEOGRAPHIC_DATA], [GEOGRAPHIC_DATA], [GEOGRAPHIC_DATA]"
click at [273, 384] on input "Destination *" at bounding box center [338, 380] width 170 height 14
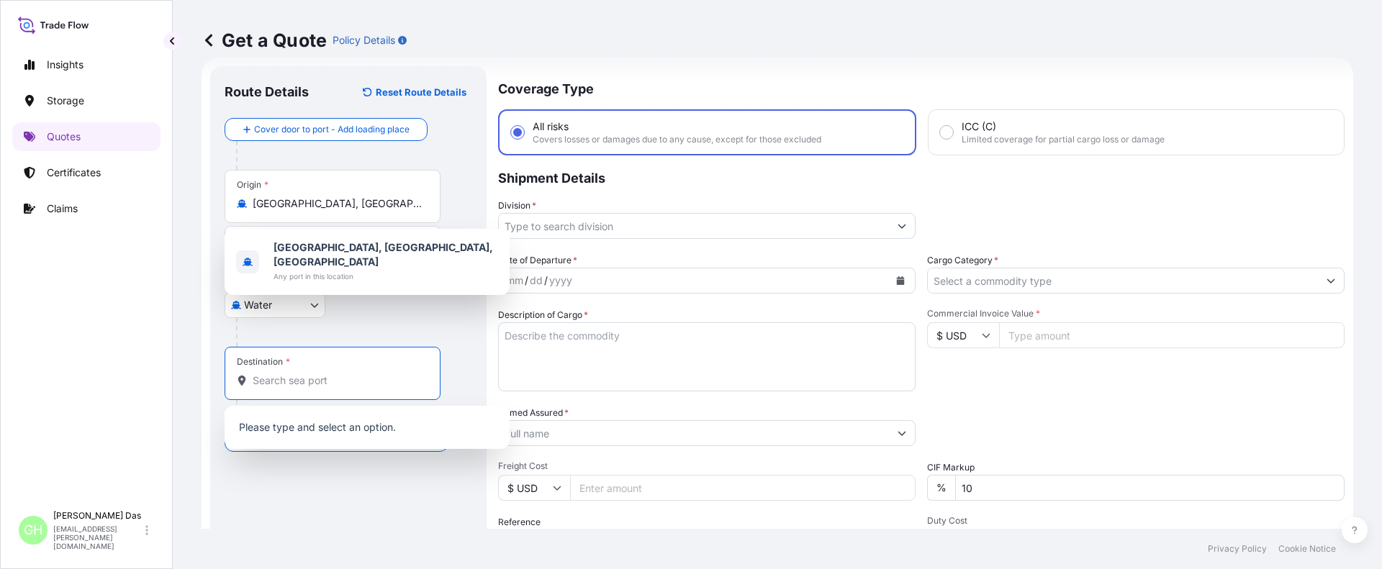
paste input "[PERSON_NAME], [GEOGRAPHIC_DATA]"
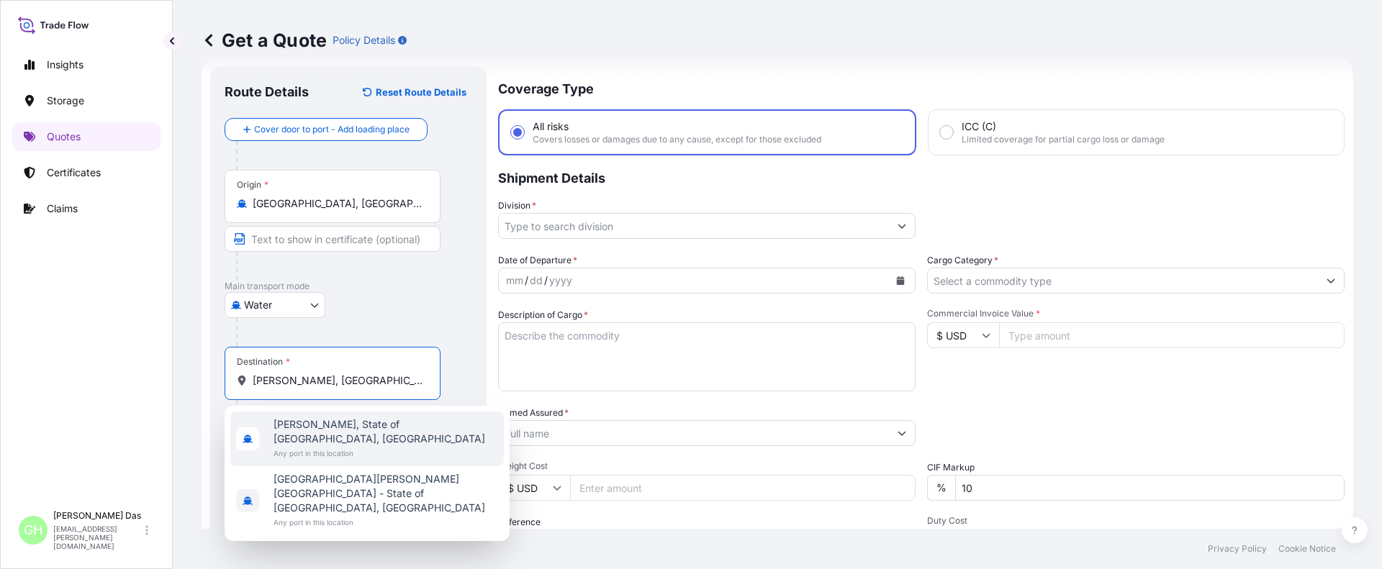
click at [334, 427] on span "[PERSON_NAME], State of [GEOGRAPHIC_DATA], [GEOGRAPHIC_DATA]" at bounding box center [385, 431] width 225 height 29
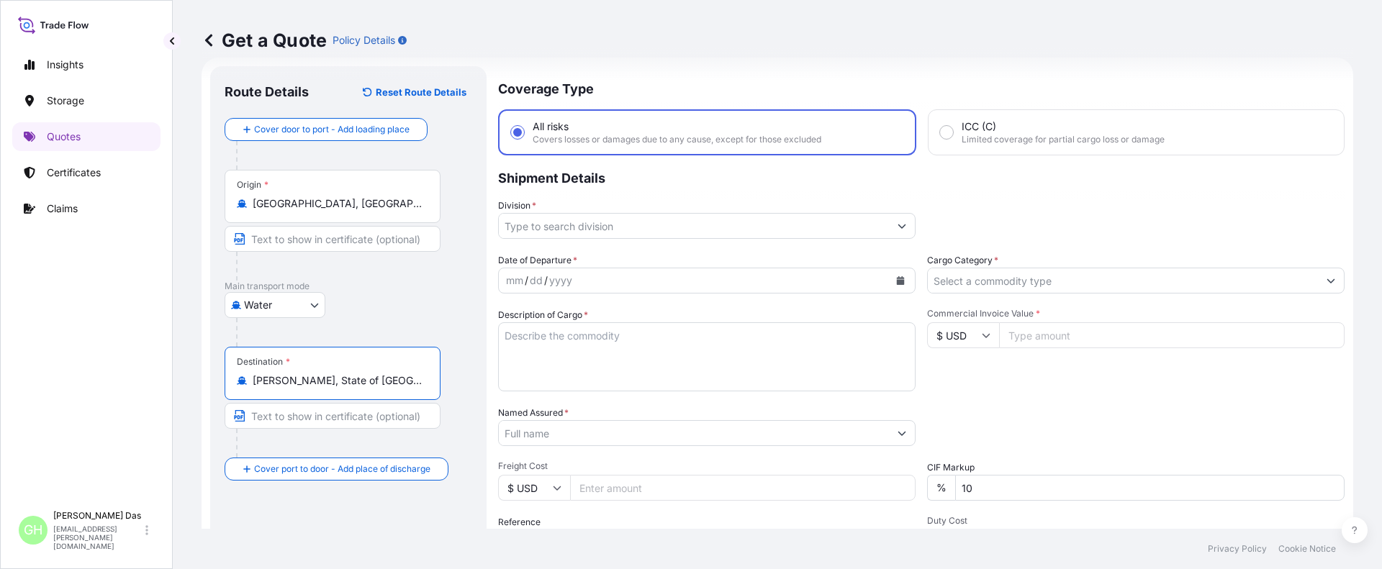
type input "[PERSON_NAME], State of [GEOGRAPHIC_DATA], [GEOGRAPHIC_DATA]"
click at [570, 221] on input "Division *" at bounding box center [694, 226] width 390 height 26
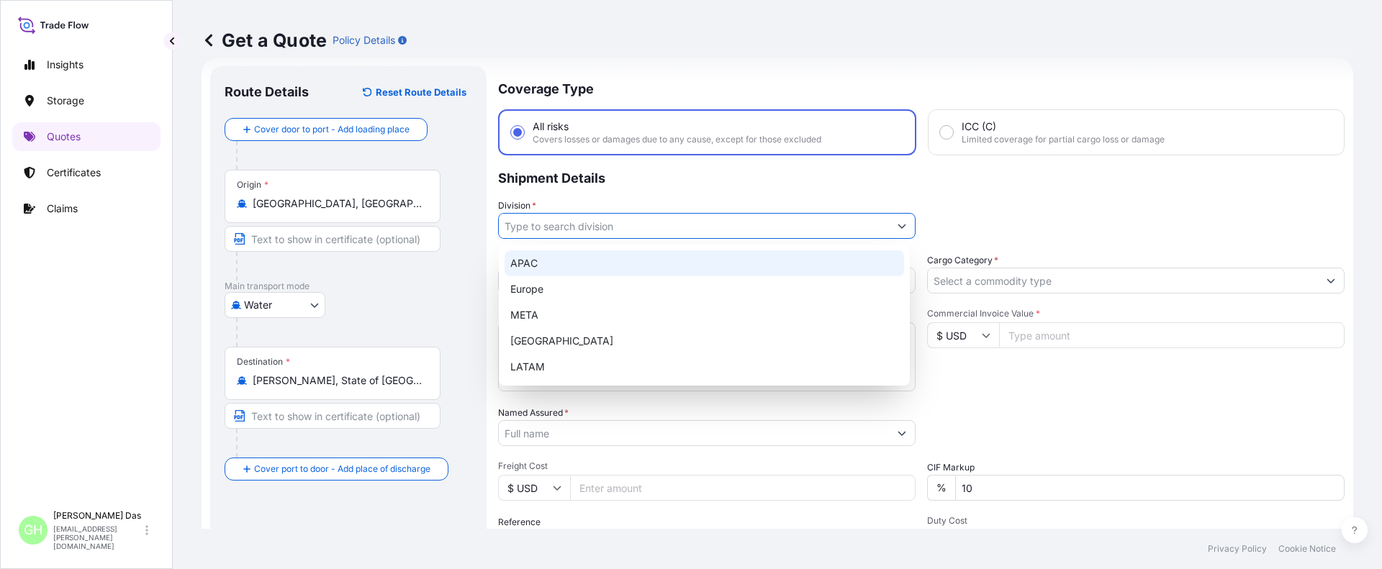
click at [529, 268] on div "APAC" at bounding box center [703, 263] width 399 height 26
type input "APAC"
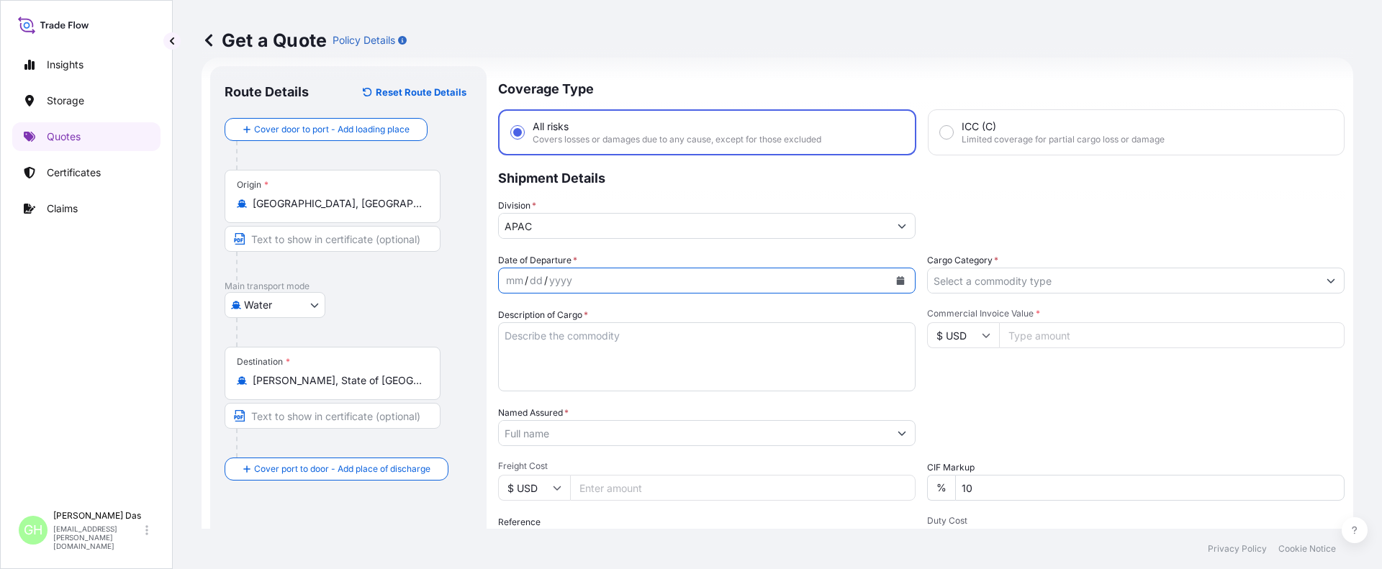
click at [897, 281] on icon "Calendar" at bounding box center [901, 280] width 8 height 9
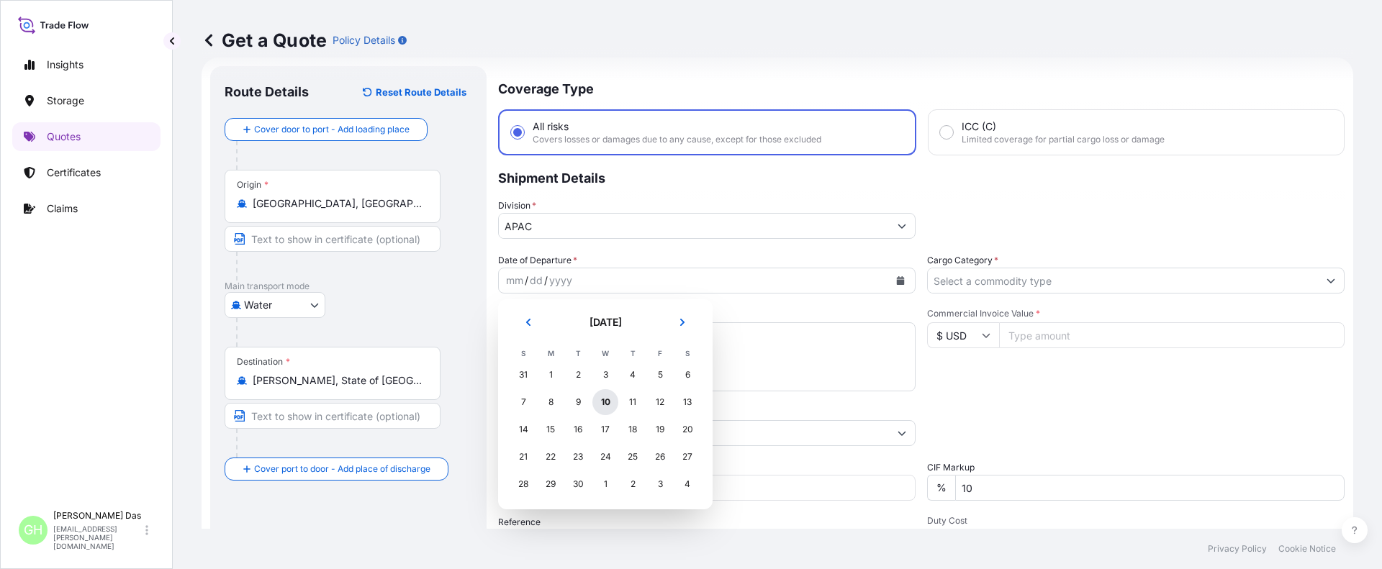
click at [603, 402] on div "10" at bounding box center [605, 402] width 26 height 26
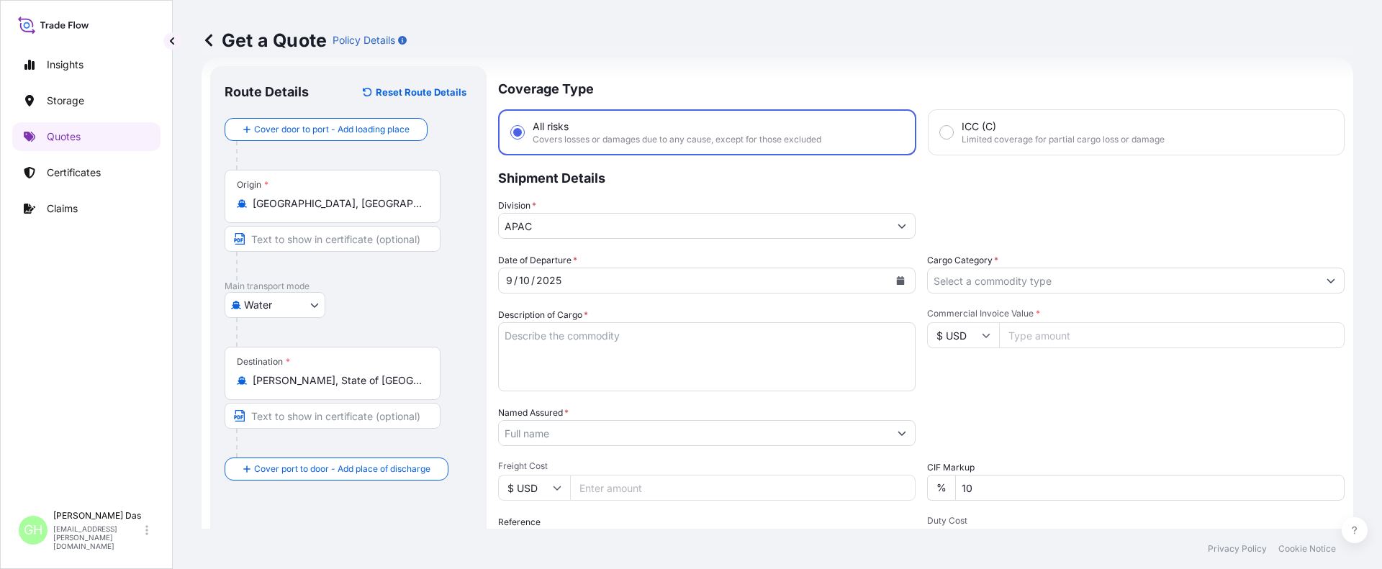
click at [35, 438] on div "Insights Storage Quotes Certificates Claims" at bounding box center [86, 270] width 148 height 466
click at [558, 350] on textarea "Description of Cargo *" at bounding box center [706, 356] width 417 height 69
paste textarea "BULK UNPACKED LOADED INTO 1 20' CONTAINER(S) DIPROPYLENE GLYCOL FRAGRANCE, FLEX…"
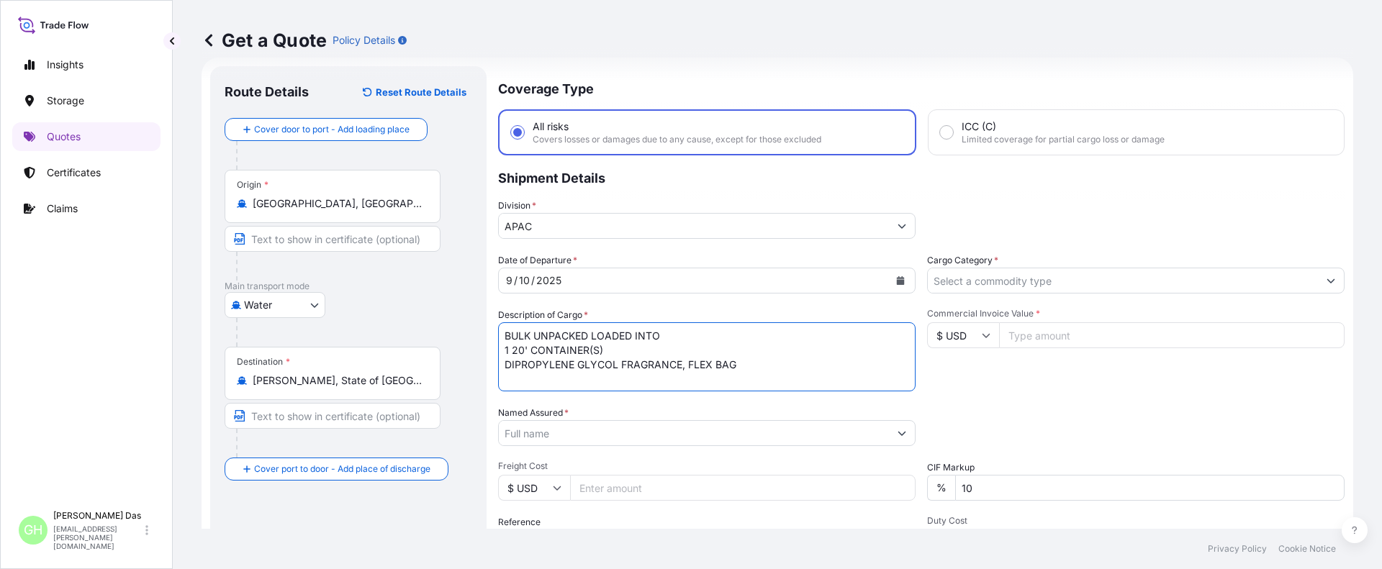
click at [504, 341] on textarea "BULK UNPACKED LOADED INTO 1 20' CONTAINER(S) DIPROPYLENE GLYCOL FRAGRANCE, FLEX…" at bounding box center [706, 356] width 417 height 69
type textarea "1 BULK UNPACKED LOADED INTO 1 20' CONTAINER(S) DIPROPYLENE GLYCOL FRAGRANCE, FL…"
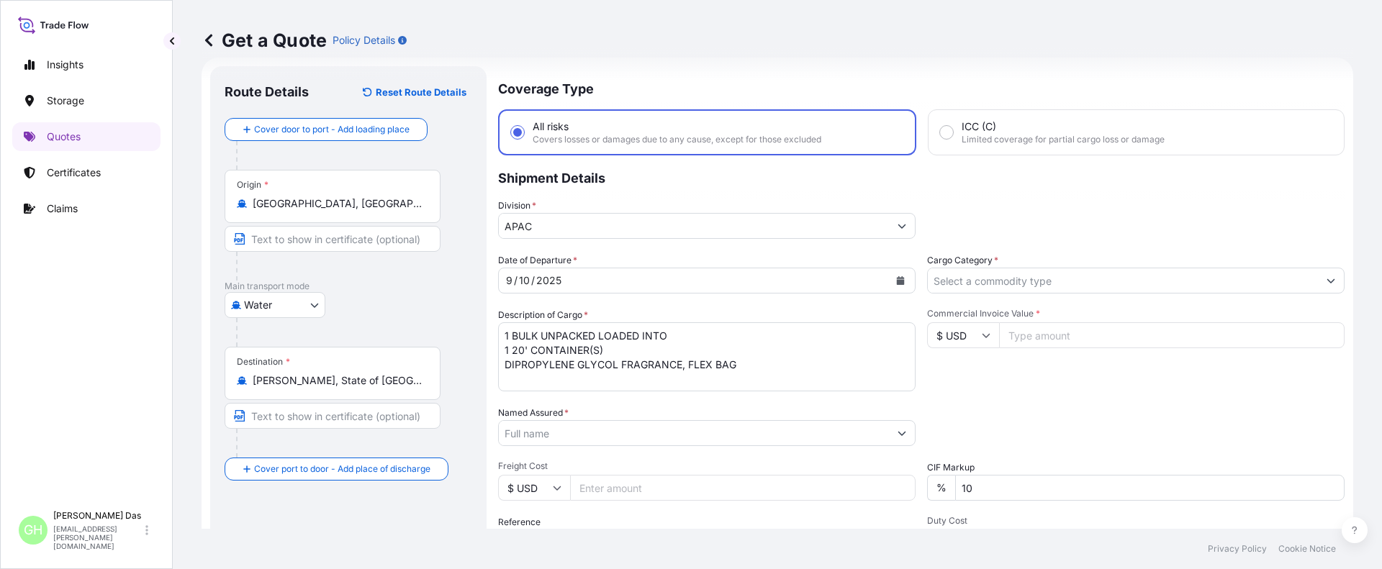
drag, startPoint x: 123, startPoint y: 345, endPoint x: 594, endPoint y: 383, distance: 472.9
click at [124, 344] on div "Insights Storage Quotes Certificates Claims" at bounding box center [86, 270] width 148 height 466
click at [562, 436] on input "Named Assured *" at bounding box center [694, 433] width 390 height 26
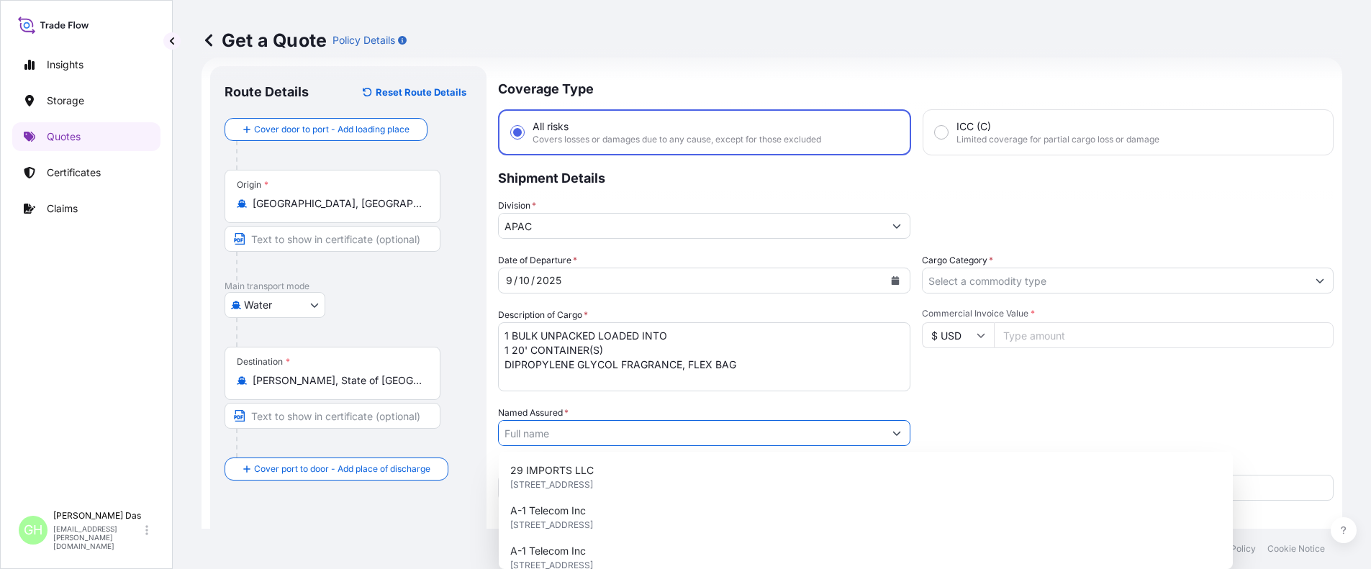
paste input "LYONDELL CHEMICAL COMPANY"
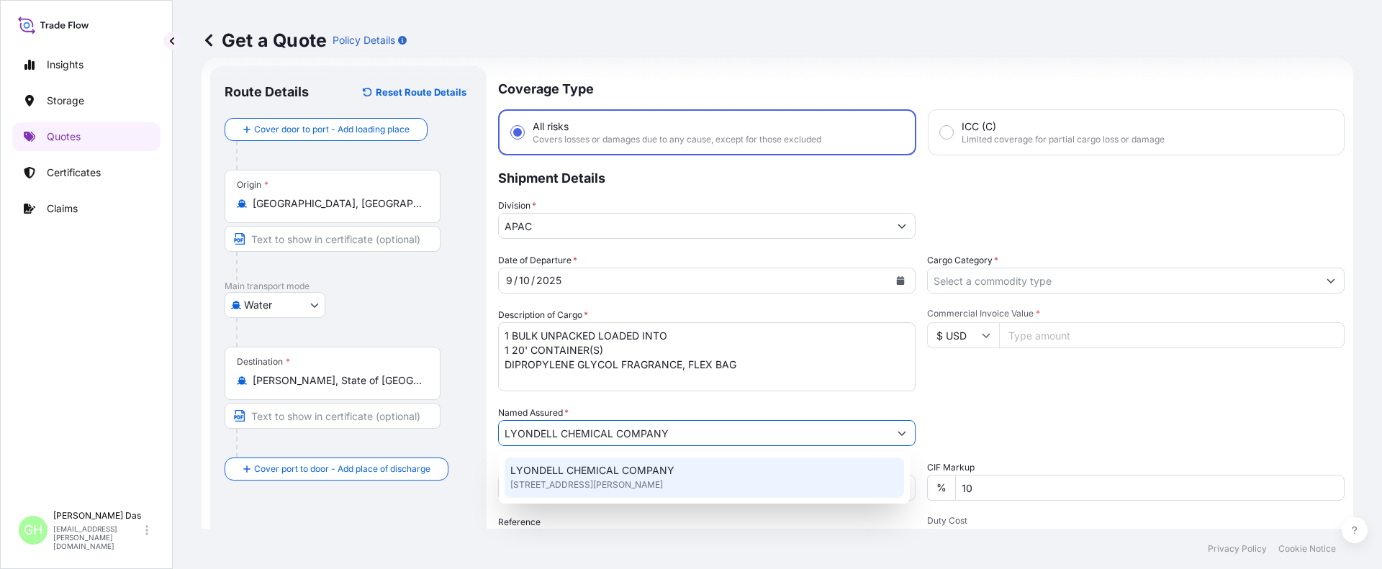
click at [561, 471] on span "LYONDELL CHEMICAL COMPANY" at bounding box center [592, 470] width 164 height 14
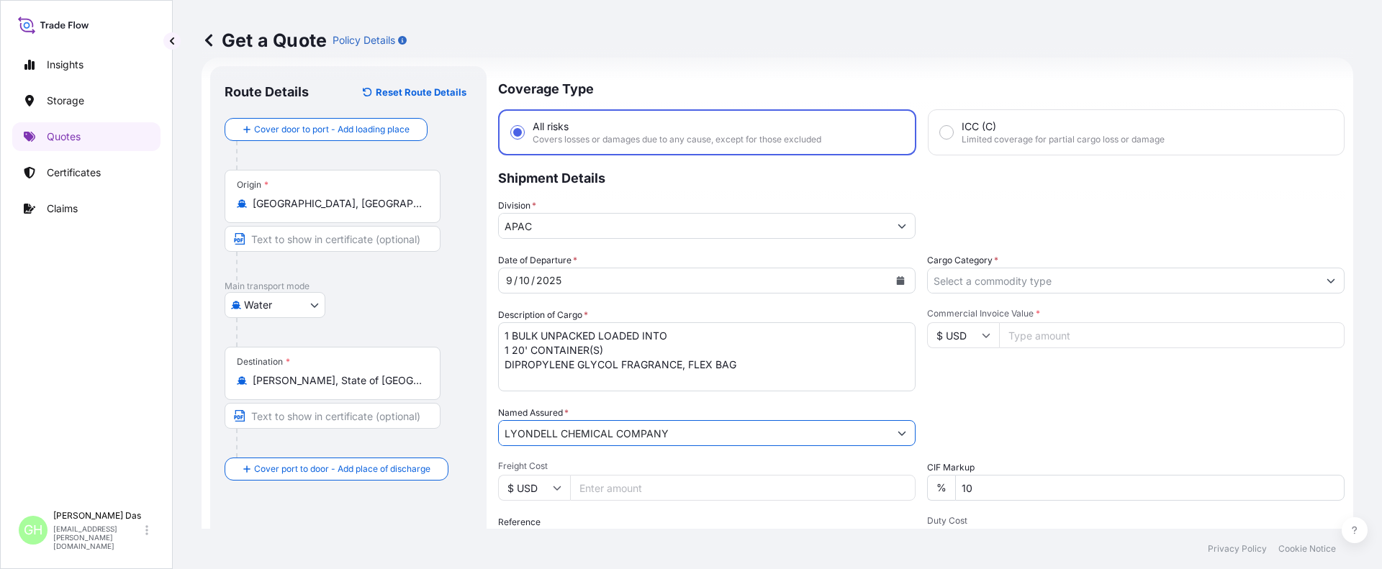
type input "LYONDELL CHEMICAL COMPANY"
click at [119, 323] on div "Insights Storage Quotes Certificates Claims" at bounding box center [86, 270] width 148 height 466
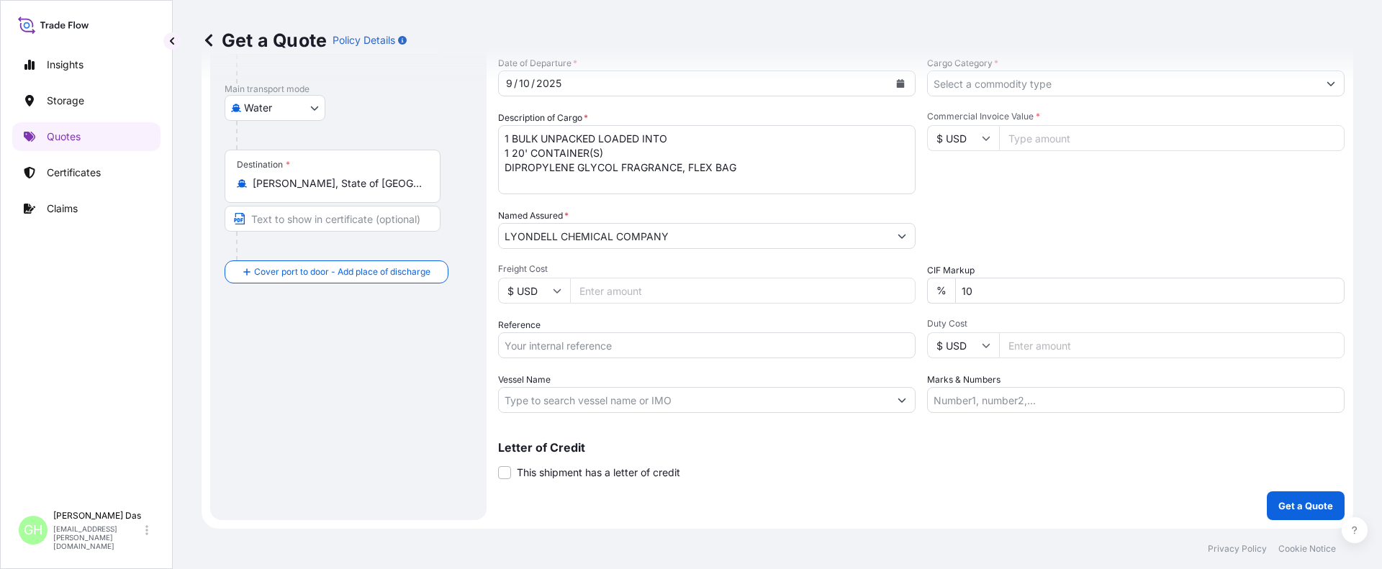
click at [330, 399] on div "Route Details Reset Route Details Cover door to port - Add loading place Place …" at bounding box center [349, 194] width 248 height 622
click at [574, 333] on input "Reference" at bounding box center [706, 345] width 417 height 26
paste input "5013219307"
type input "5013219307"
click at [261, 399] on div "Route Details Reset Route Details Cover door to port - Add loading place Place …" at bounding box center [349, 194] width 248 height 622
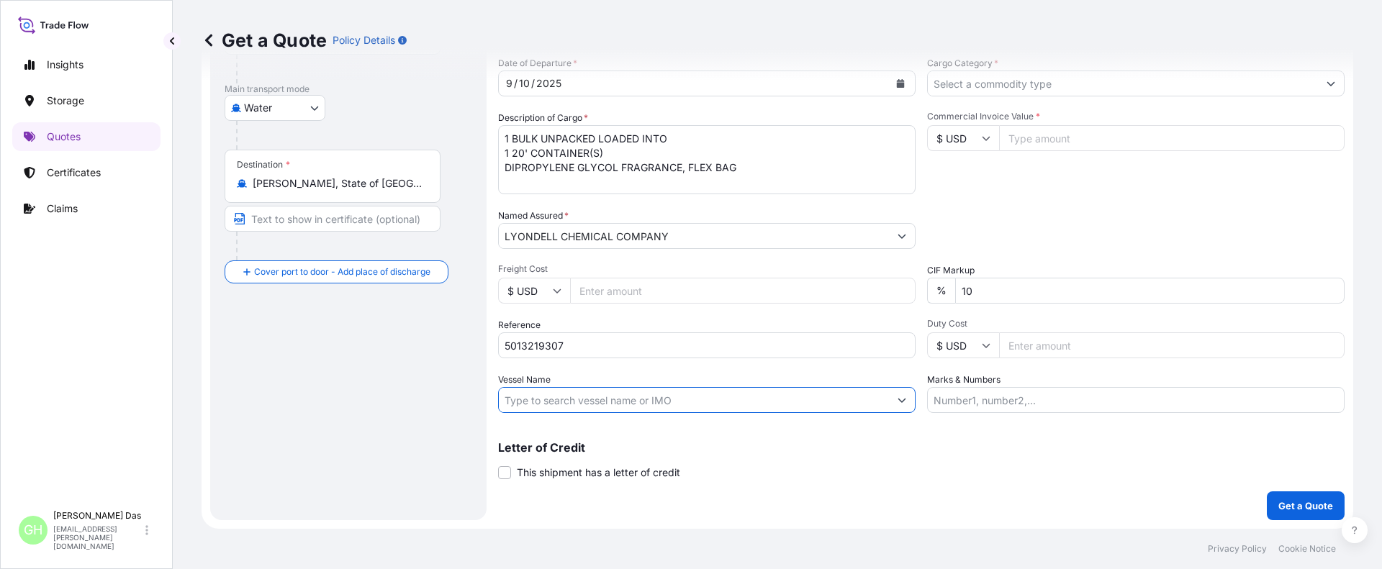
click at [574, 404] on input "Vessel Name" at bounding box center [694, 400] width 390 height 26
paste input "ENSENADA"
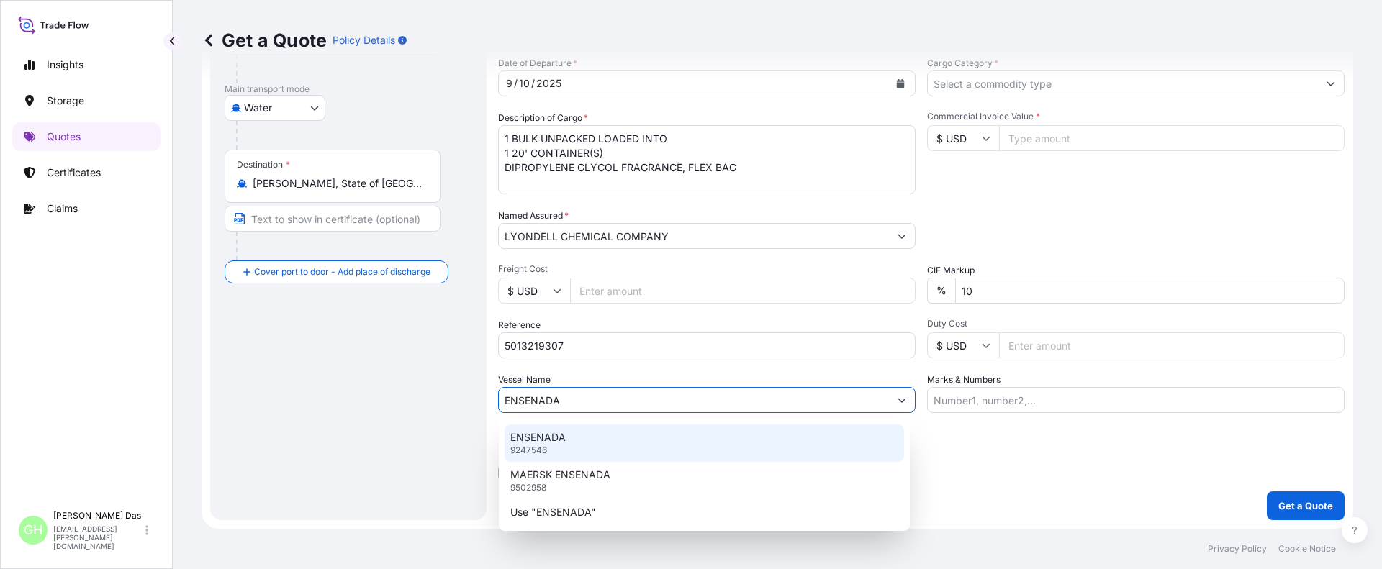
click at [562, 440] on p "ENSENADA" at bounding box center [537, 437] width 55 height 14
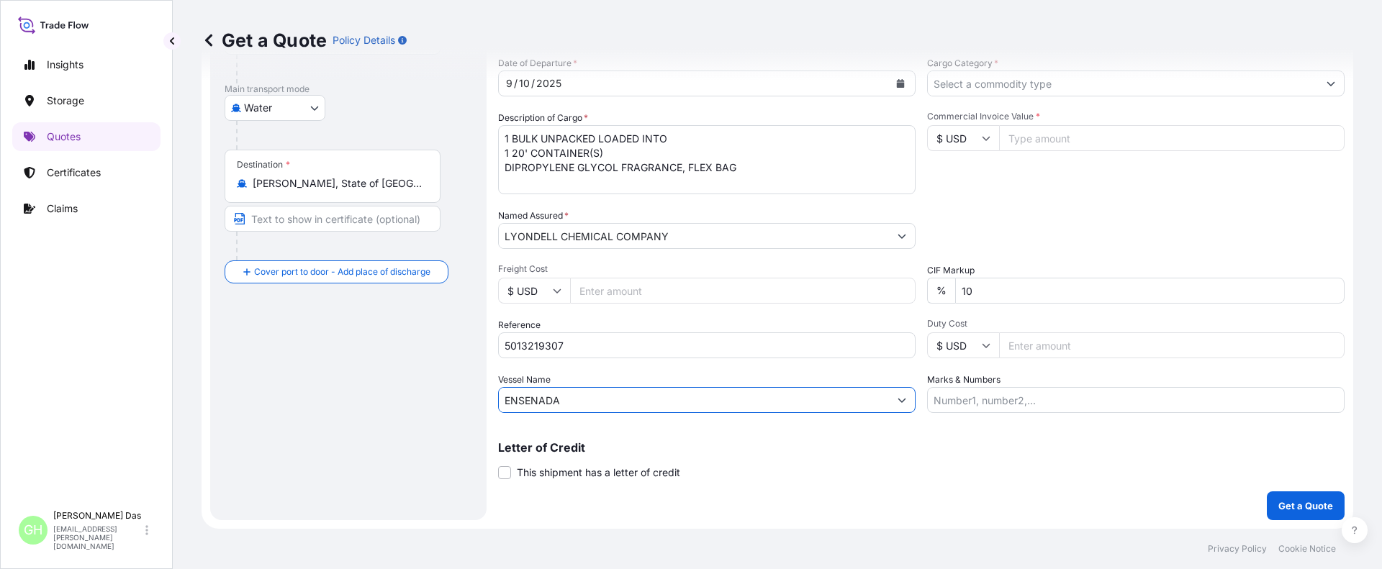
type input "ENSENADA"
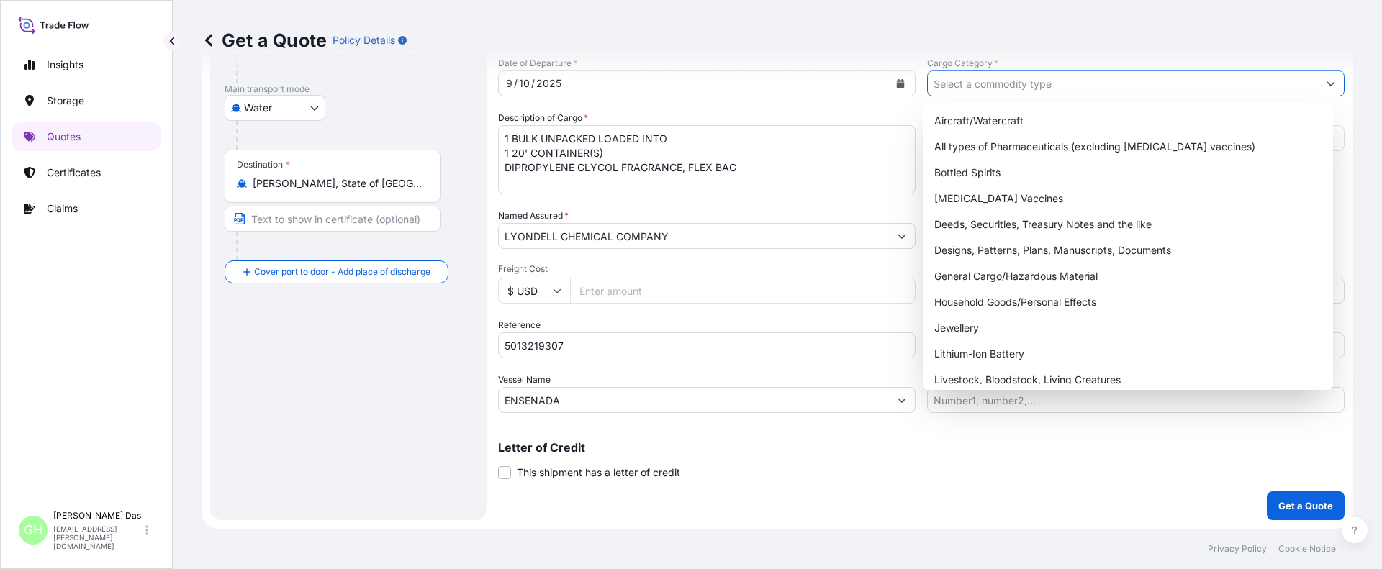
click at [994, 82] on input "Cargo Category *" at bounding box center [1123, 84] width 390 height 26
click at [961, 274] on div "General Cargo/Hazardous Material" at bounding box center [1127, 276] width 399 height 26
type input "General Cargo/Hazardous Material"
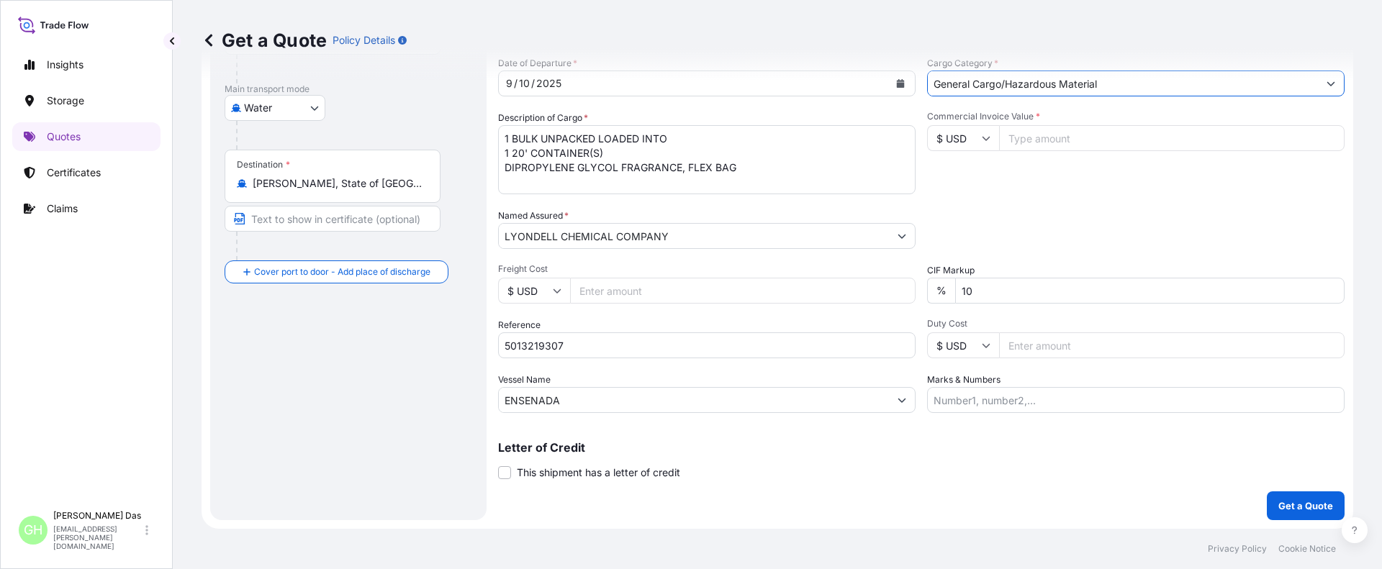
click at [1041, 140] on input "Commercial Invoice Value *" at bounding box center [1171, 138] width 345 height 26
click at [1045, 142] on input "Commercial Invoice Value *" at bounding box center [1171, 138] width 345 height 26
paste input "24654.59"
type input "24654.59"
click at [1020, 213] on div "Packing Category Type to search a container mode Please select a primary mode o…" at bounding box center [1135, 229] width 417 height 40
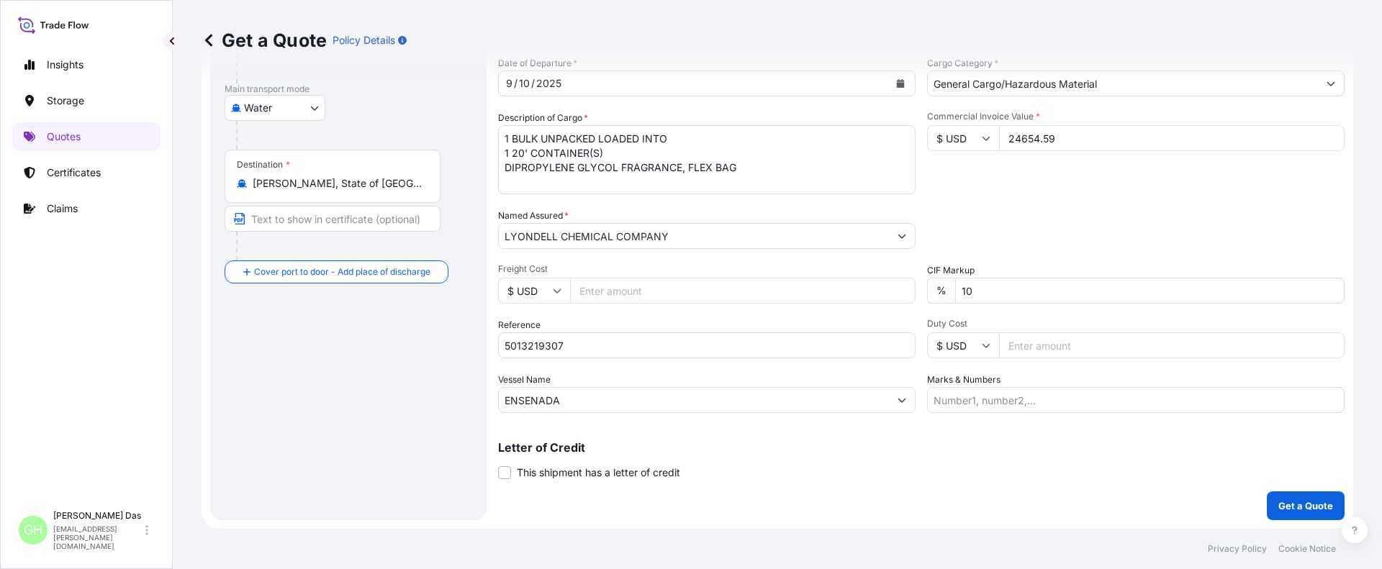
click at [299, 394] on div "Route Details Reset Route Details Cover door to port - Add loading place Place …" at bounding box center [349, 194] width 248 height 622
click at [1015, 395] on input "Marks & Numbers" at bounding box center [1135, 400] width 417 height 26
paste input "CUSTOMER PO NUMBER 4900881502"
type input "CUSTOMER PO NUMBER 4900881502"
click at [1312, 507] on p "Get a Quote" at bounding box center [1305, 506] width 55 height 14
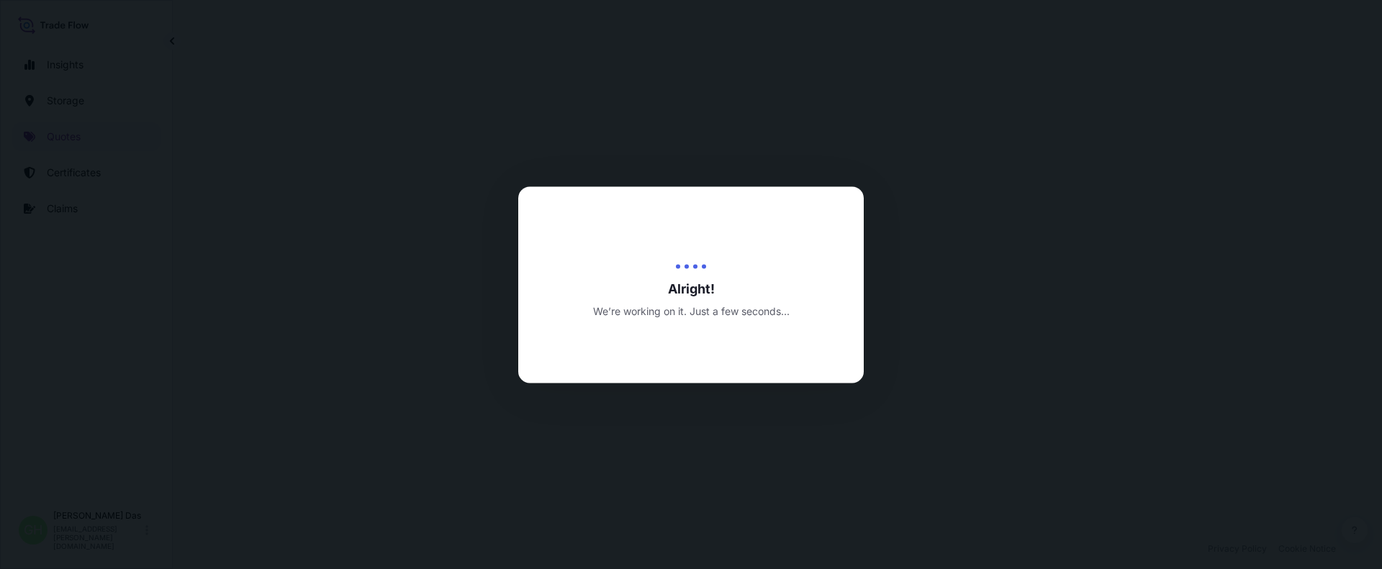
select select "Water"
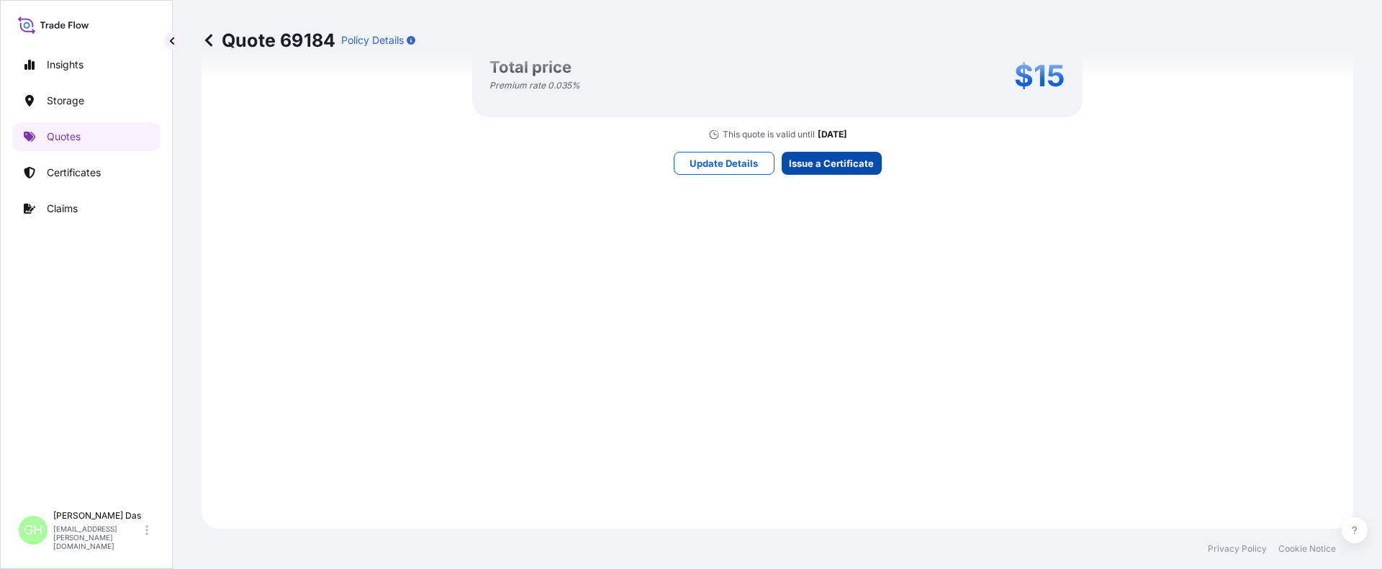
scroll to position [2144, 0]
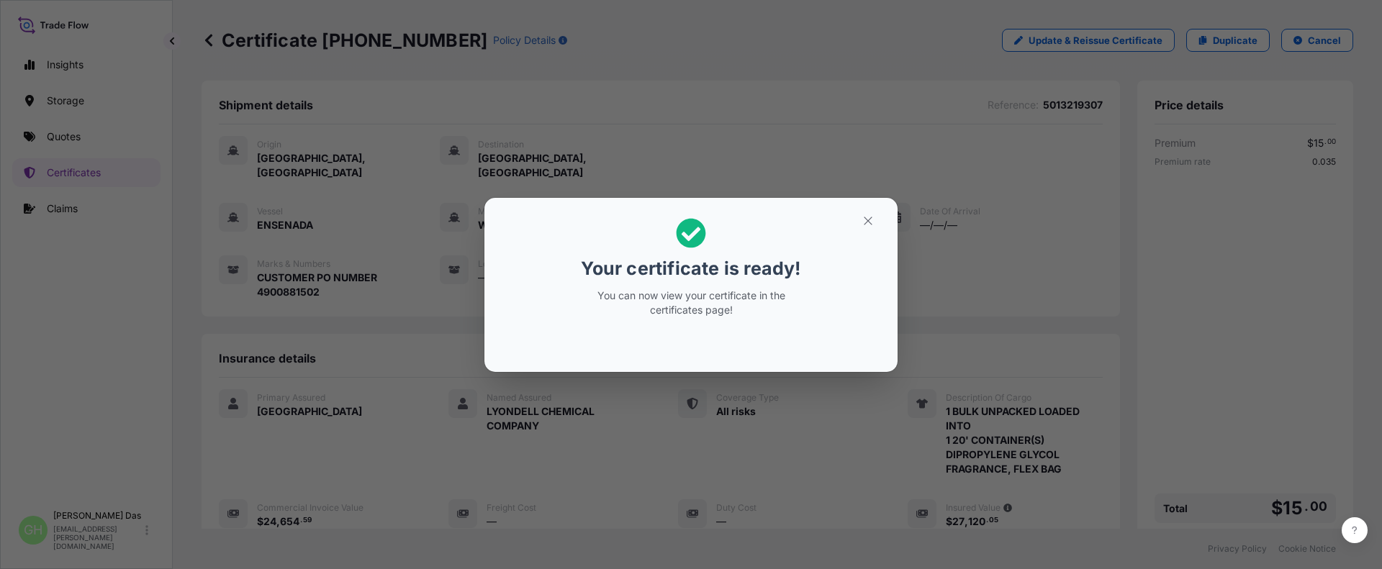
click at [189, 404] on div "Your certificate is ready! You can now view your certificate in the certificate…" at bounding box center [691, 284] width 1382 height 569
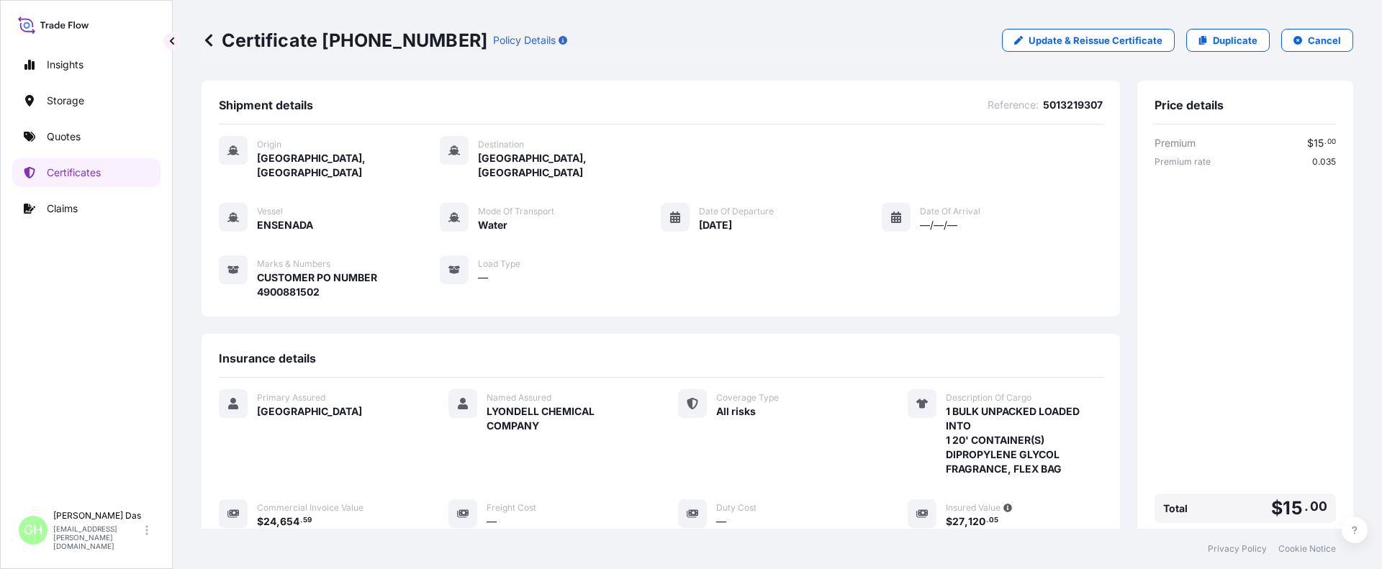
scroll to position [245, 0]
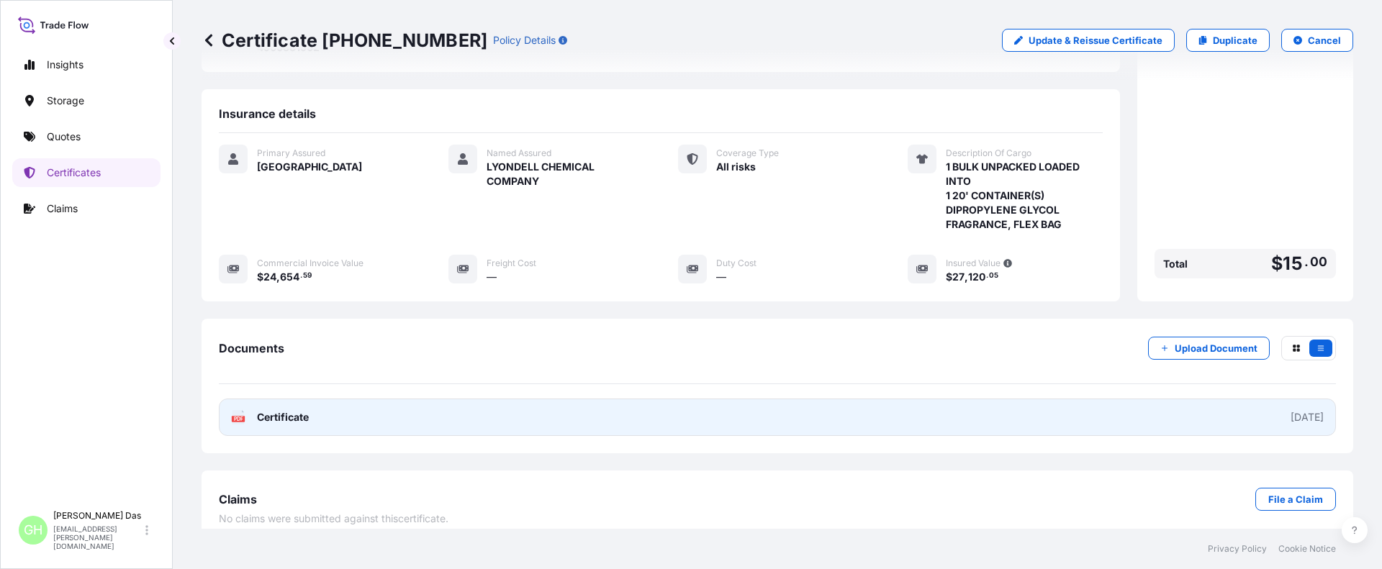
click at [1151, 403] on link "PDF Certificate [DATE]" at bounding box center [777, 417] width 1117 height 37
